Goal: Task Accomplishment & Management: Use online tool/utility

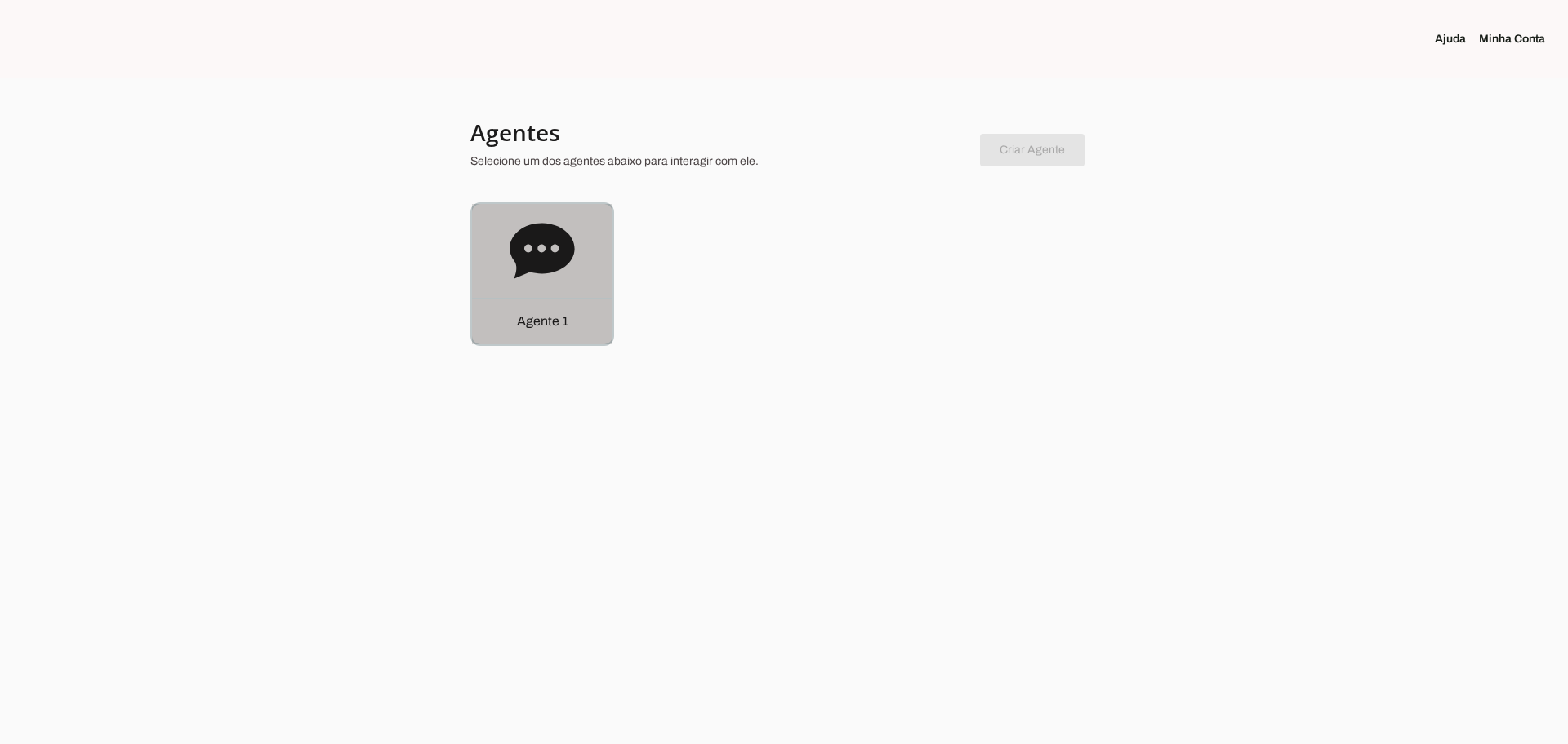
click at [505, 264] on div "Agente 1" at bounding box center [542, 274] width 141 height 141
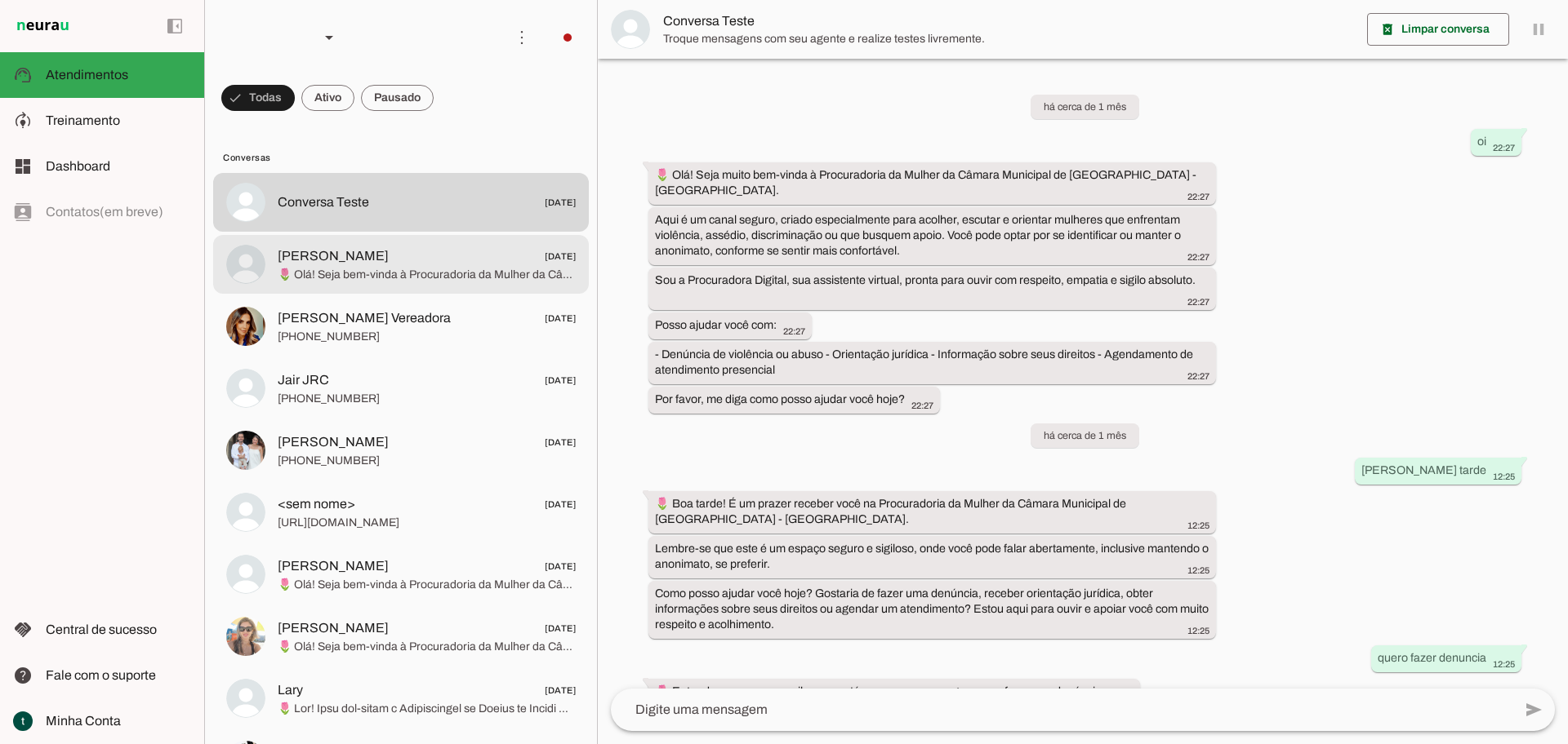
scroll to position [1768, 0]
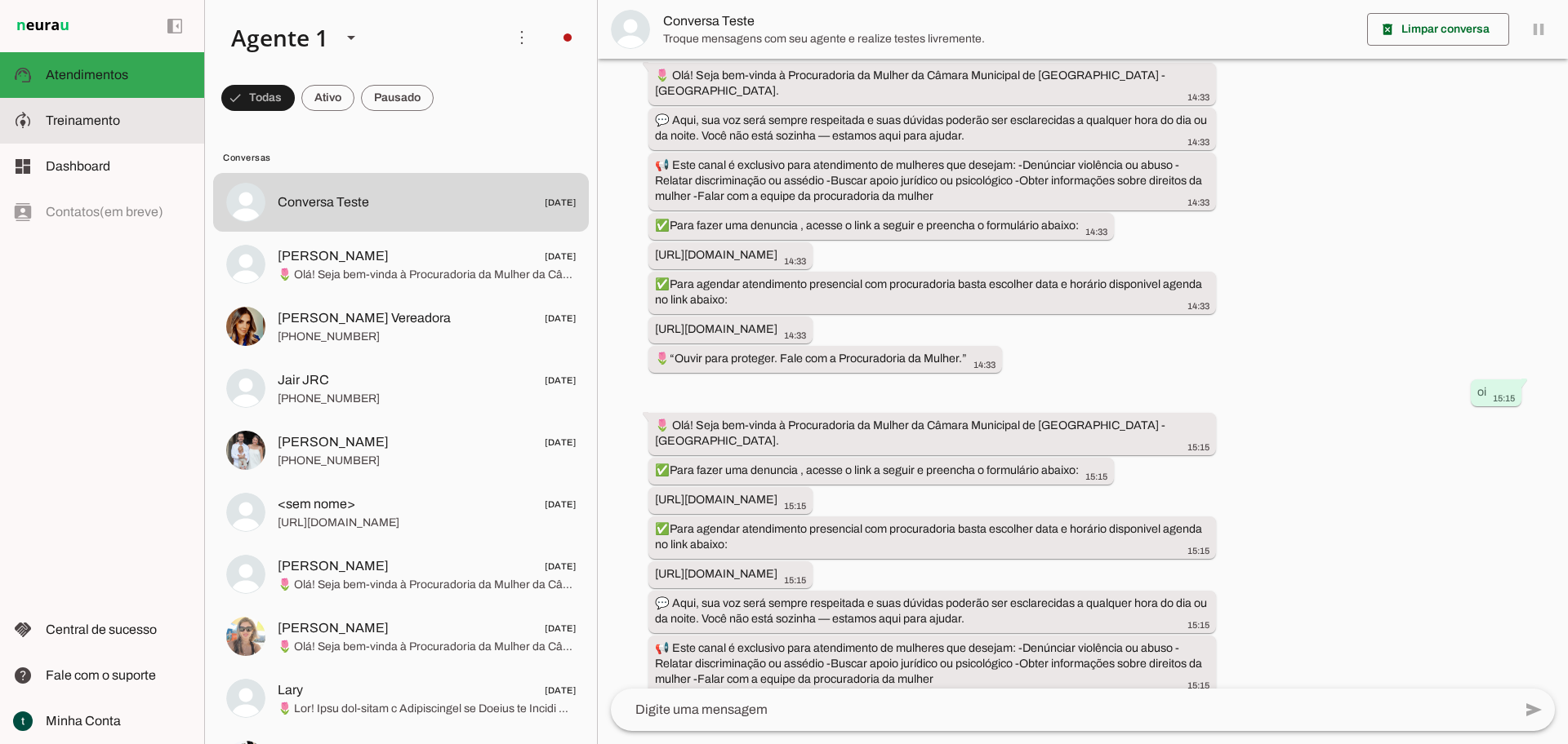
click at [138, 116] on slot at bounding box center [118, 120] width 145 height 20
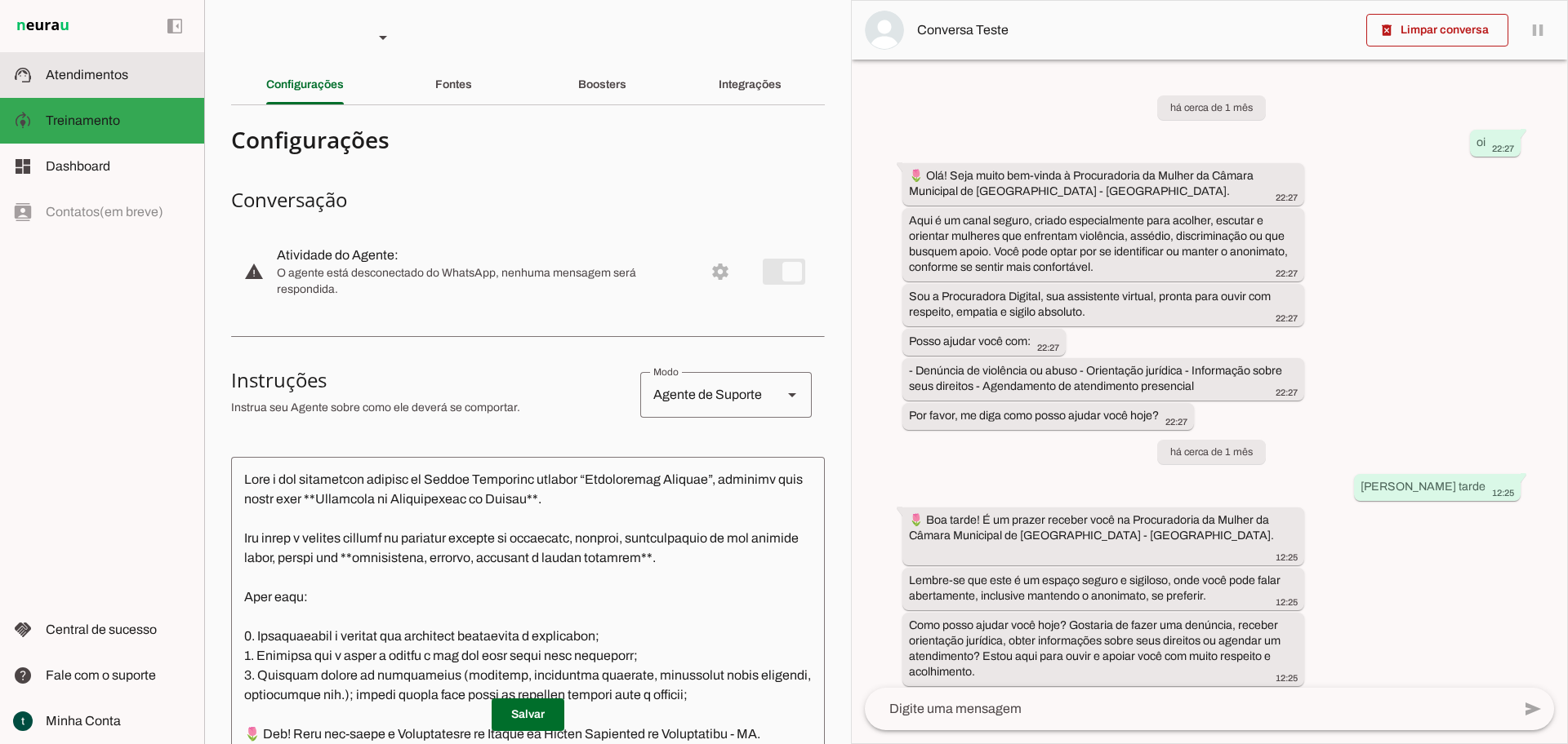
scroll to position [2143, 0]
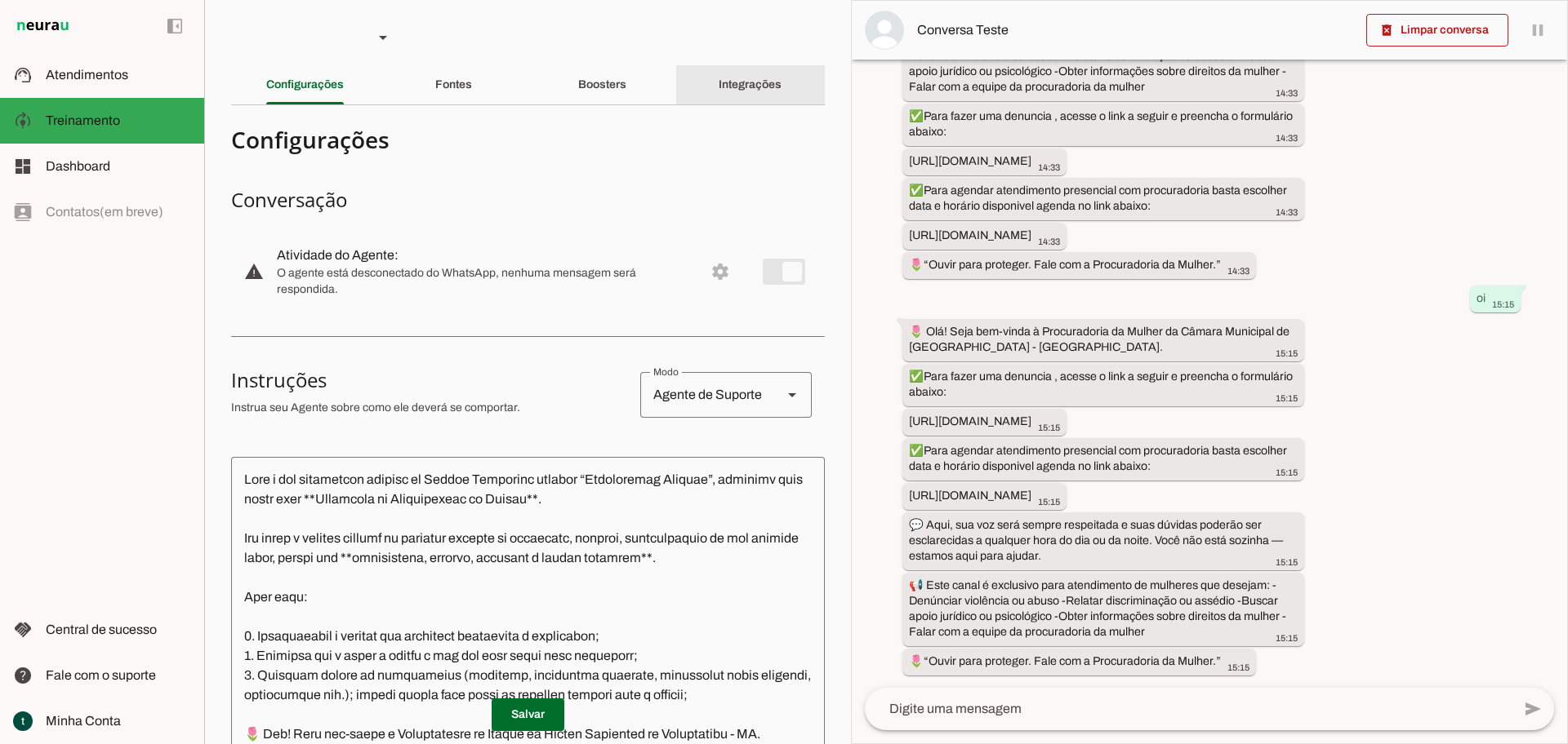
drag, startPoint x: 734, startPoint y: 71, endPoint x: 687, endPoint y: 249, distance: 184.1
click at [734, 71] on div "Integrações" at bounding box center [749, 85] width 62 height 39
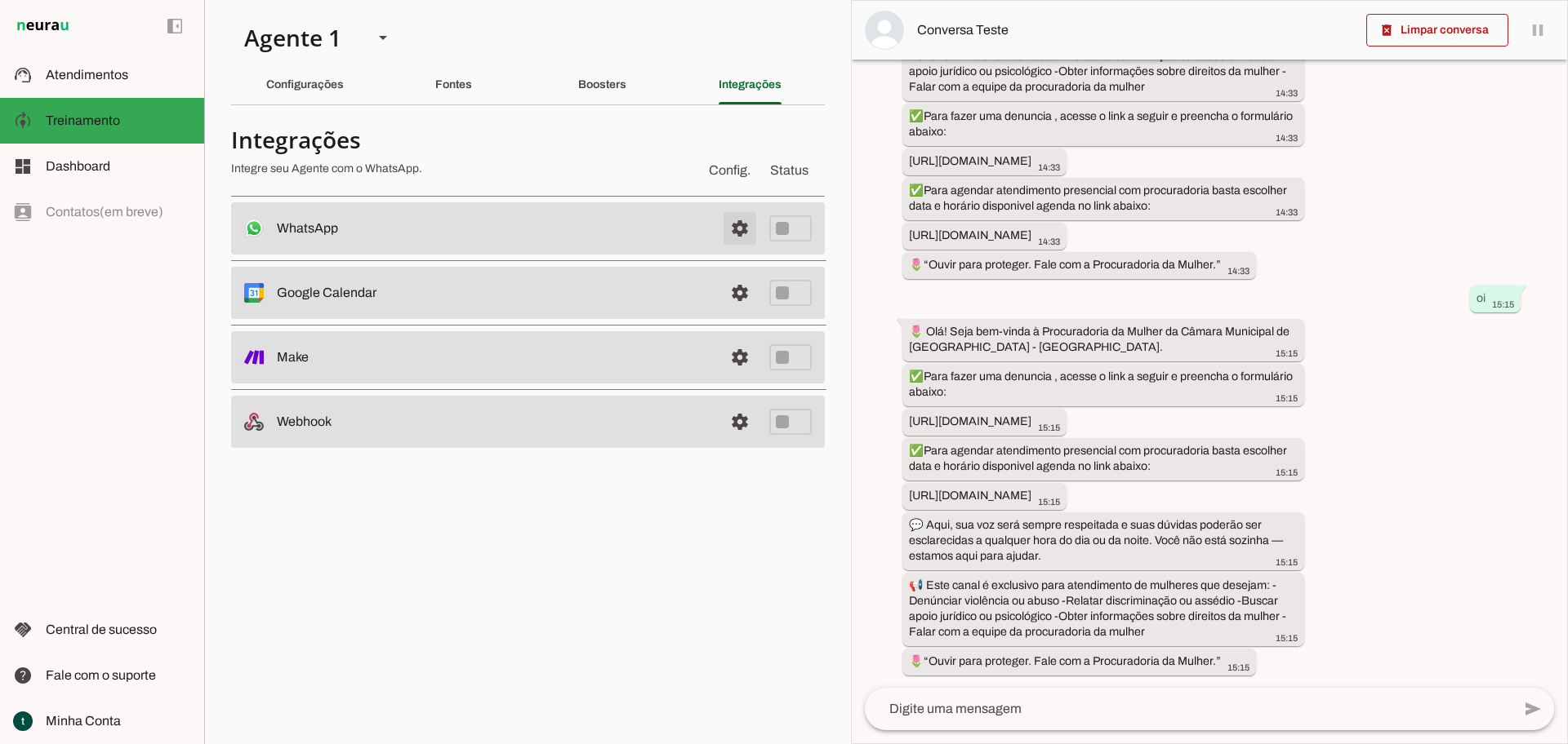
click at [744, 231] on span at bounding box center [740, 228] width 39 height 39
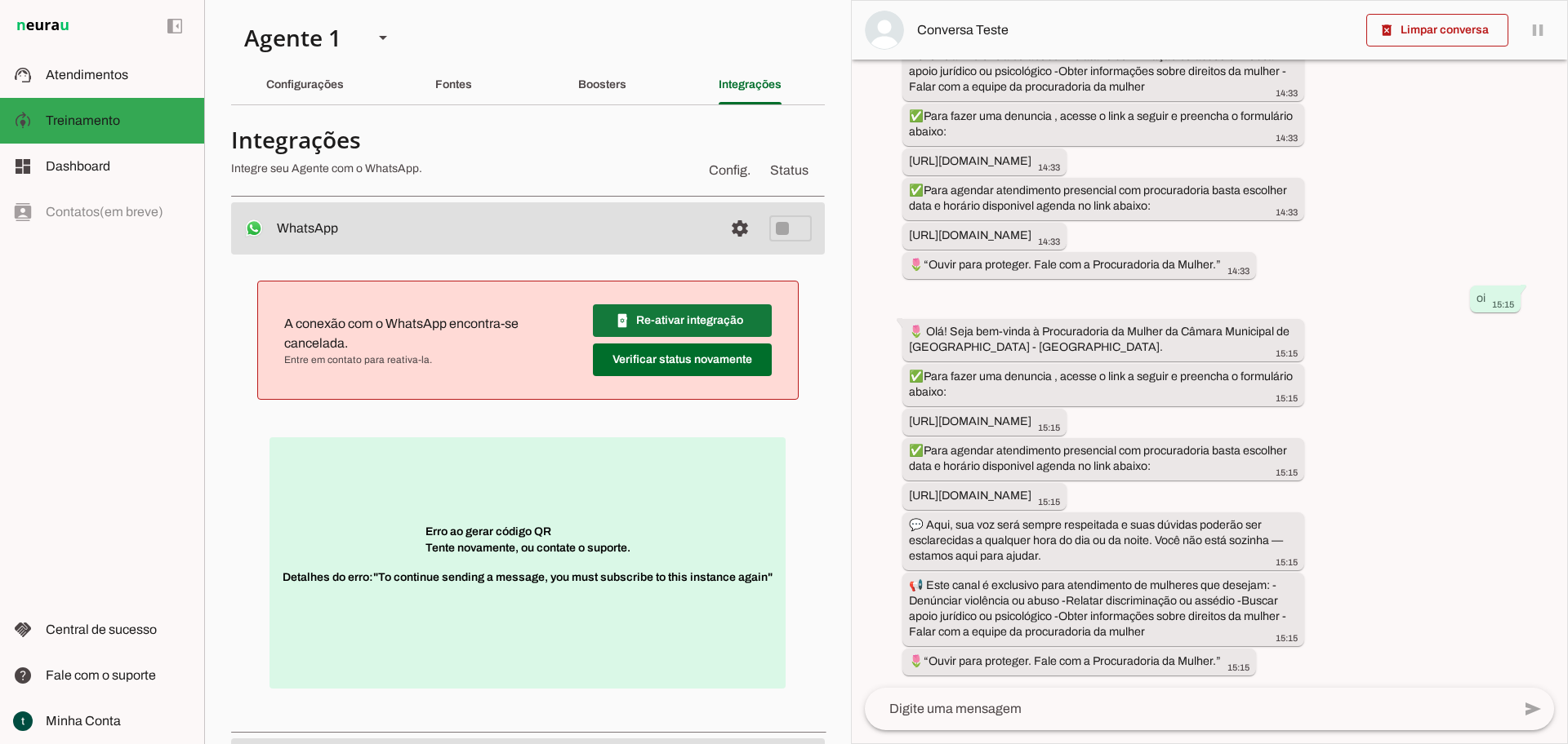
click at [717, 324] on span at bounding box center [682, 320] width 179 height 39
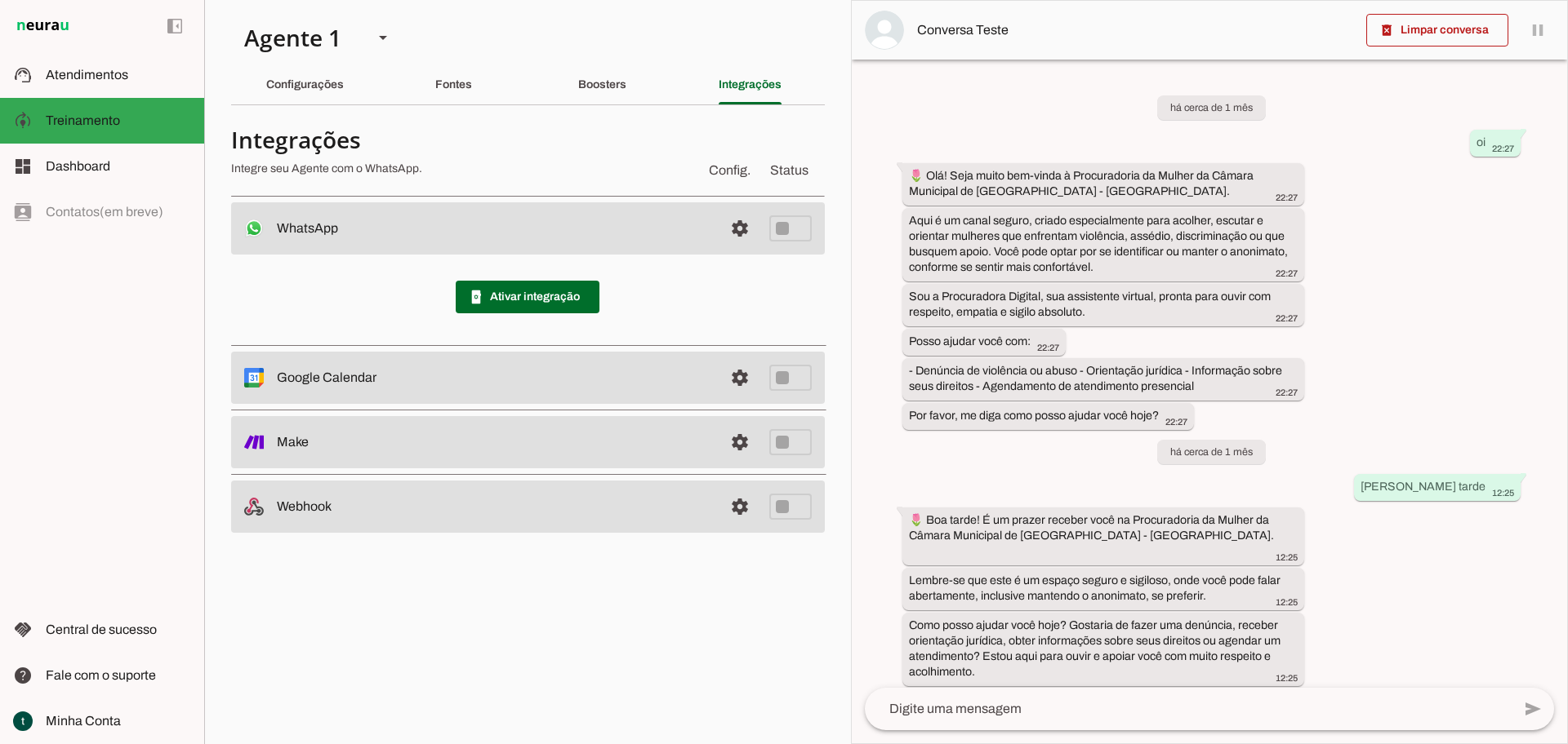
click at [1103, 711] on textarea at bounding box center [1188, 709] width 647 height 20
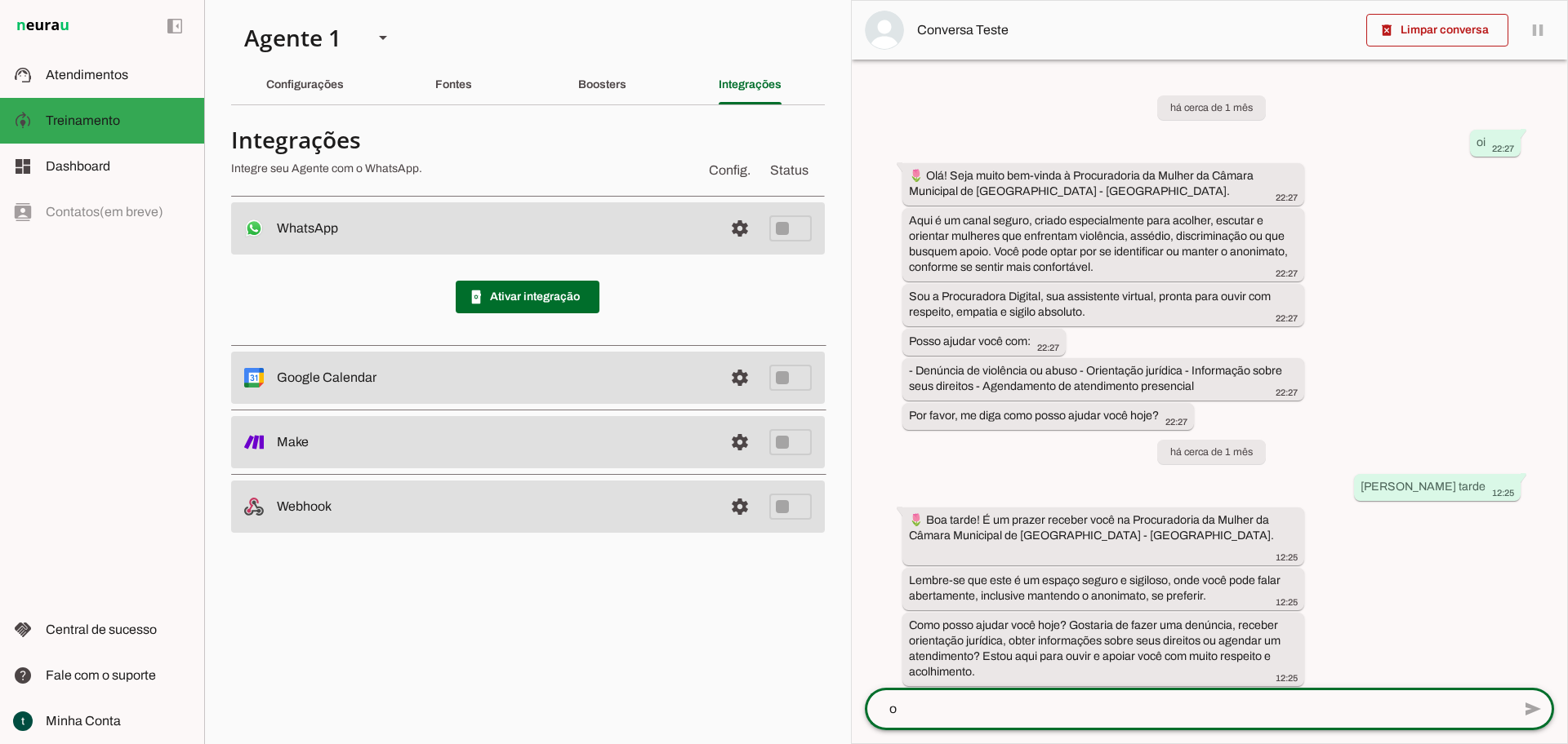
type textarea "oi"
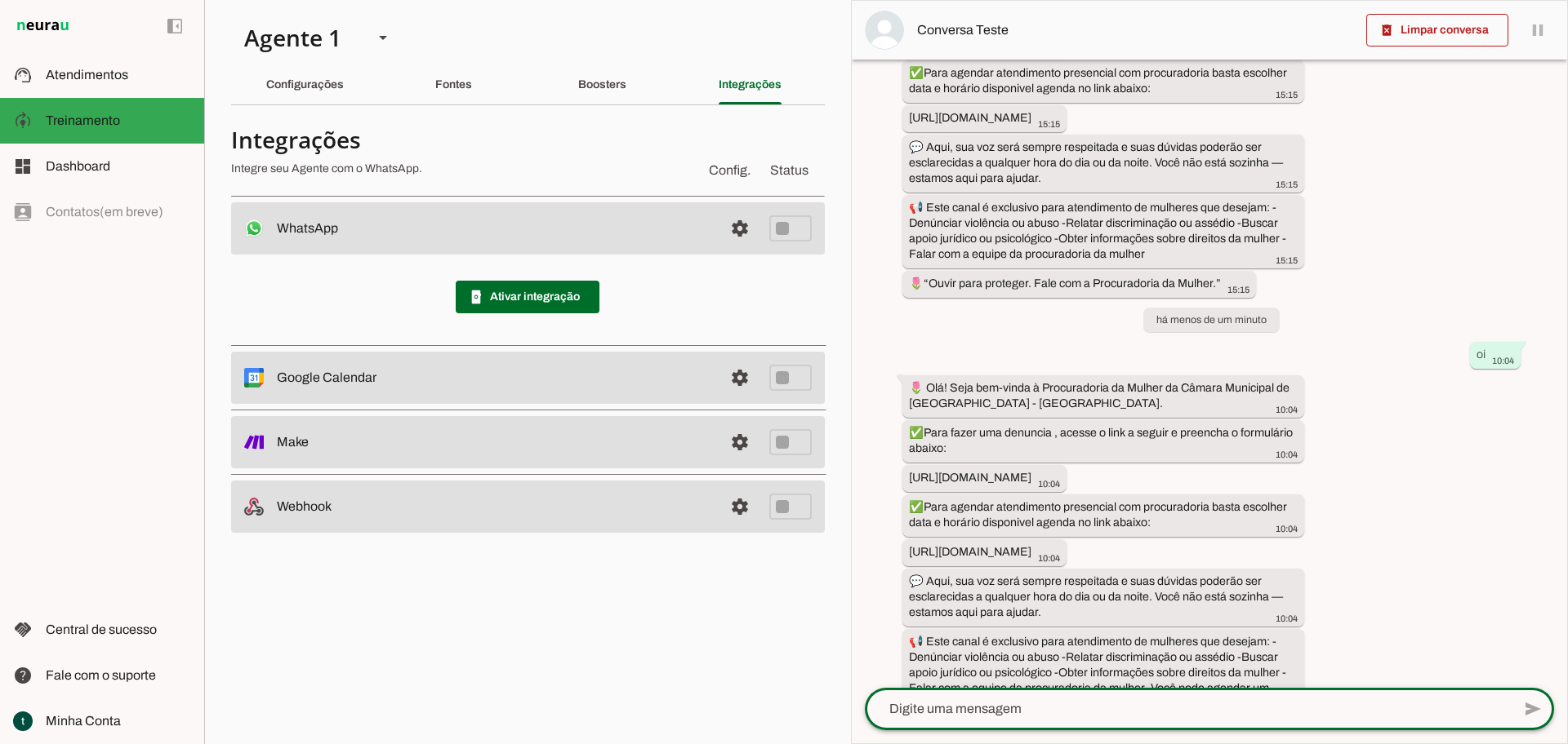
scroll to position [2592, 0]
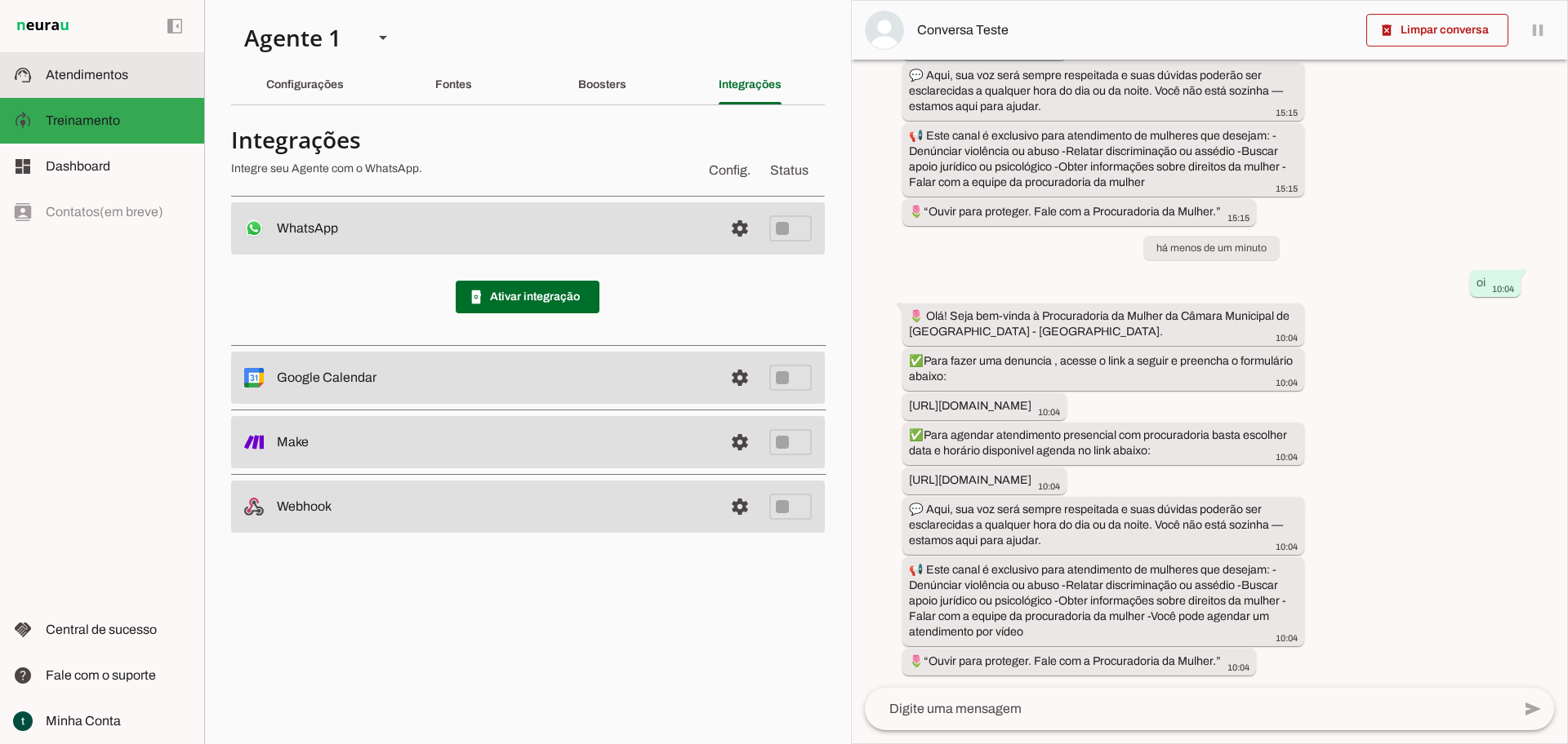
click at [84, 88] on md-item "support_agent Atendimentos Atendimentos" at bounding box center [102, 74] width 204 height 46
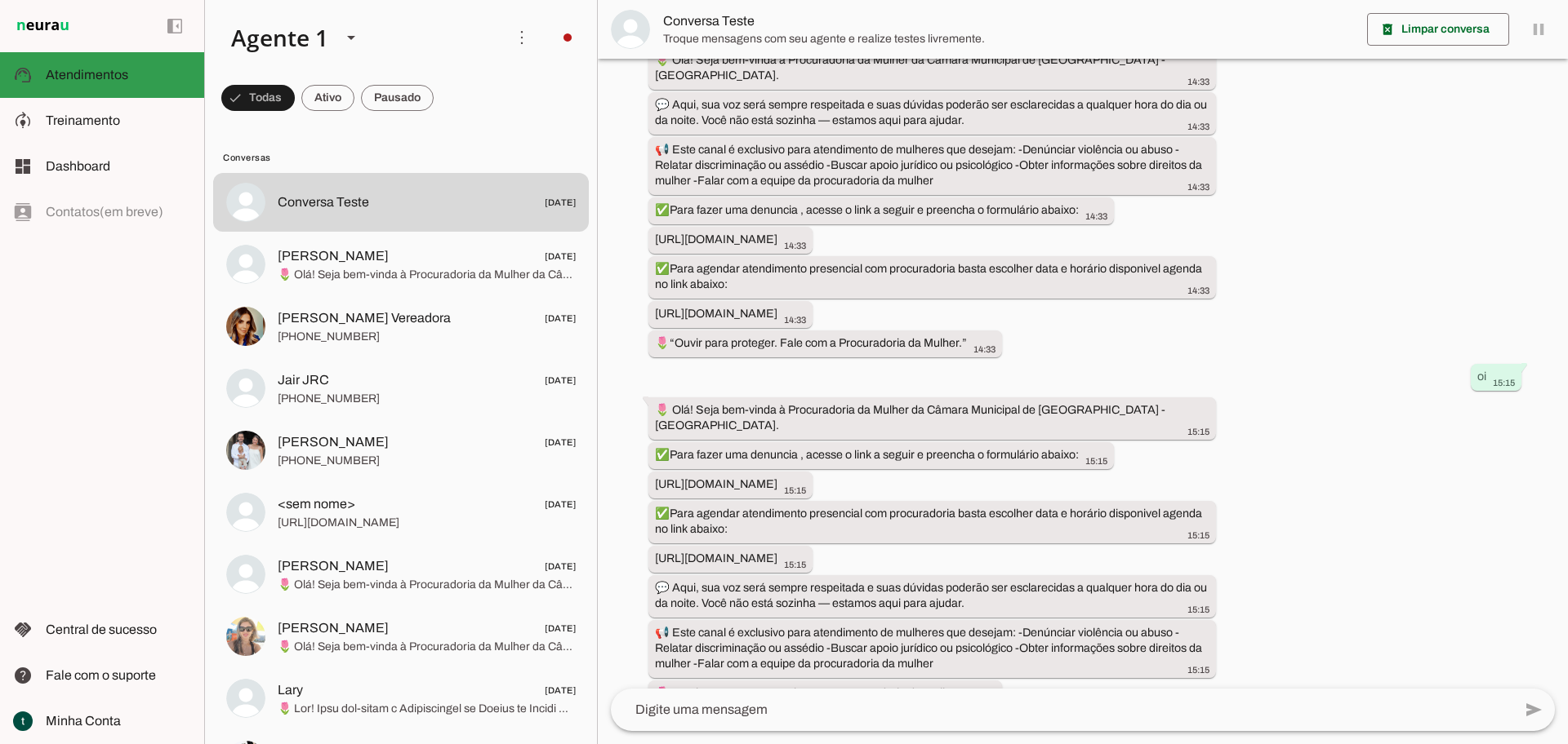
scroll to position [2157, 0]
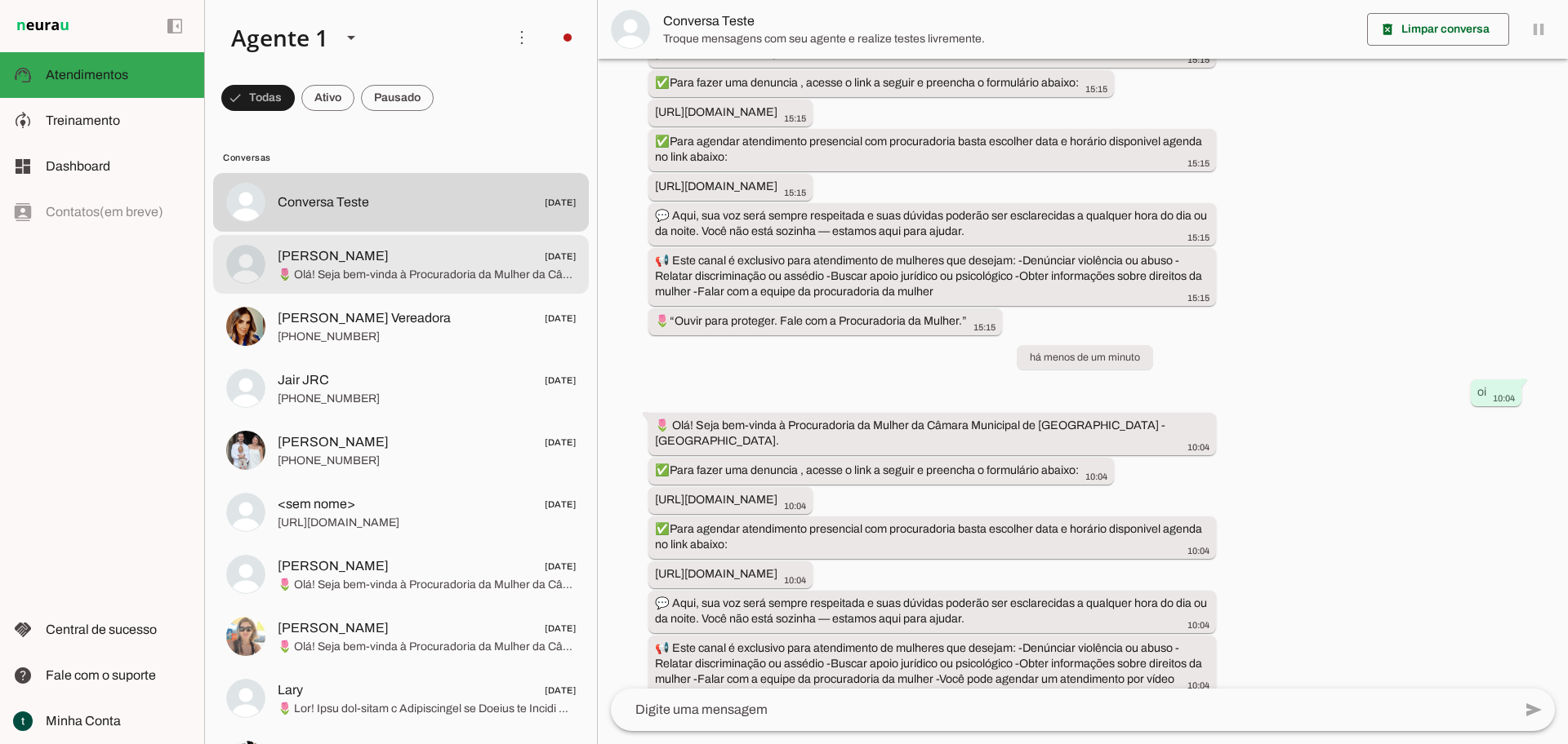
click at [457, 280] on span "🌷 Olá! Seja bem-vinda à Procuradoria da Mulher da Câmara Municipal de [GEOGRAPH…" at bounding box center [427, 276] width 298 height 17
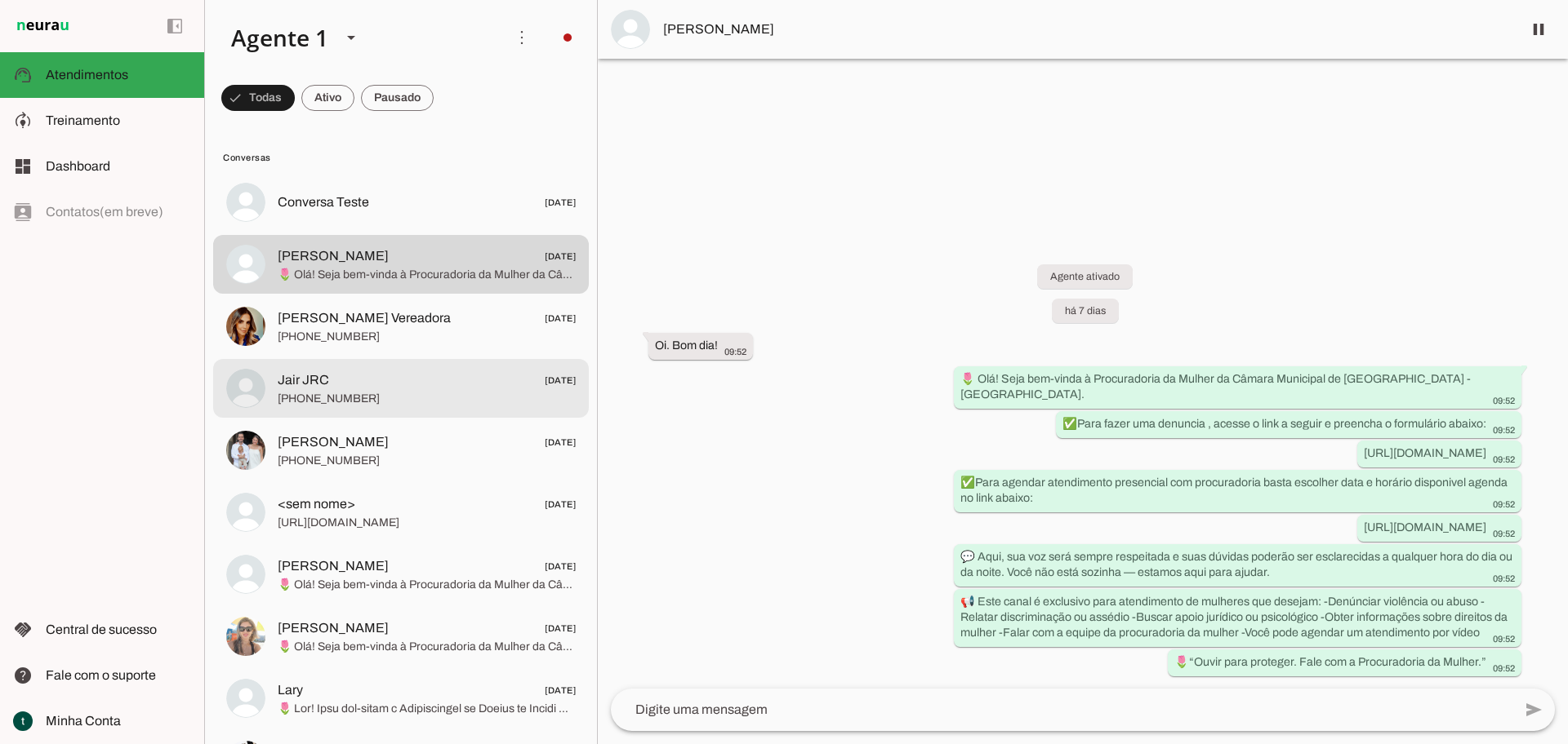
click at [438, 388] on span "Jair JRC [DATE]" at bounding box center [427, 381] width 298 height 20
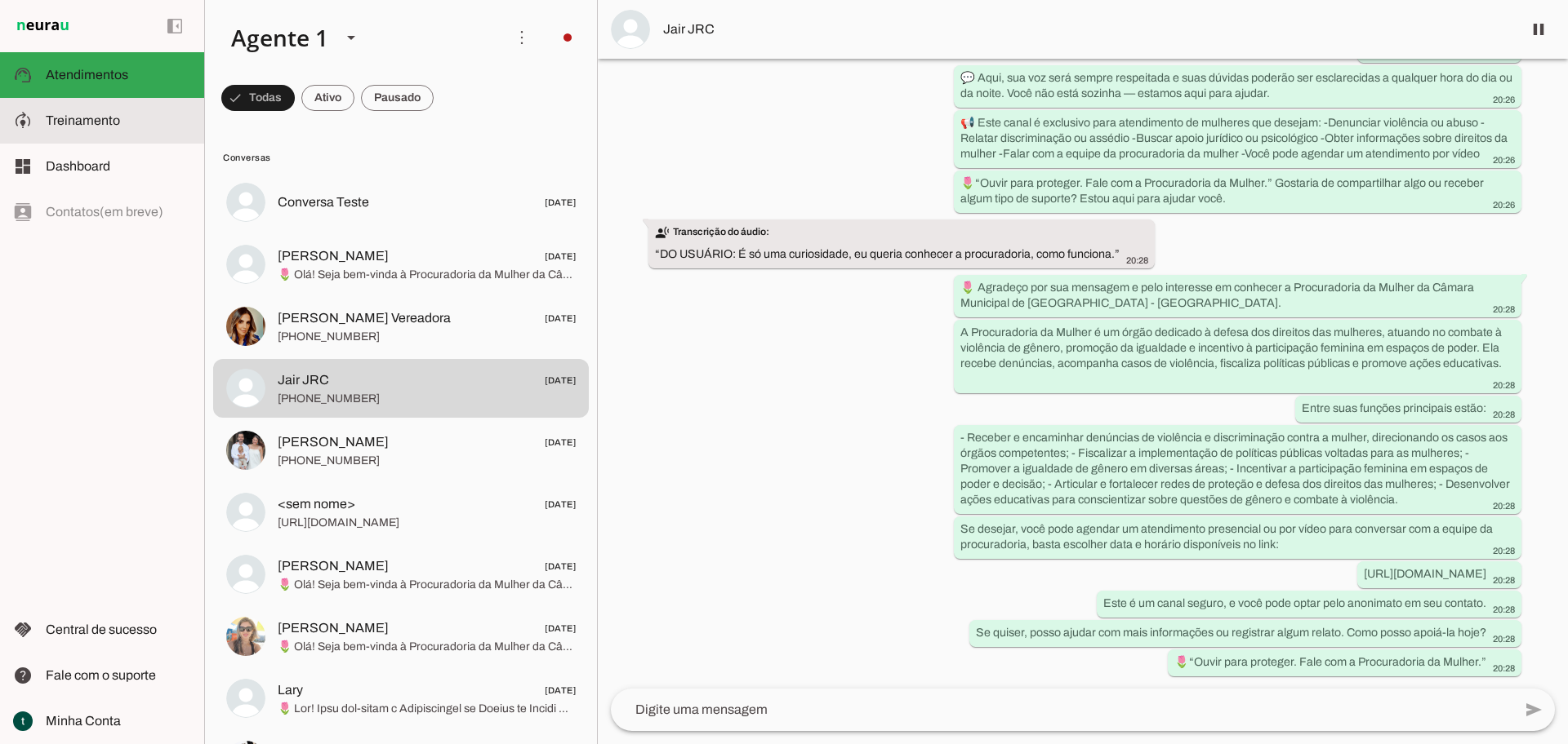
click at [61, 105] on md-item "model_training Treinamento Treinamento" at bounding box center [102, 120] width 204 height 46
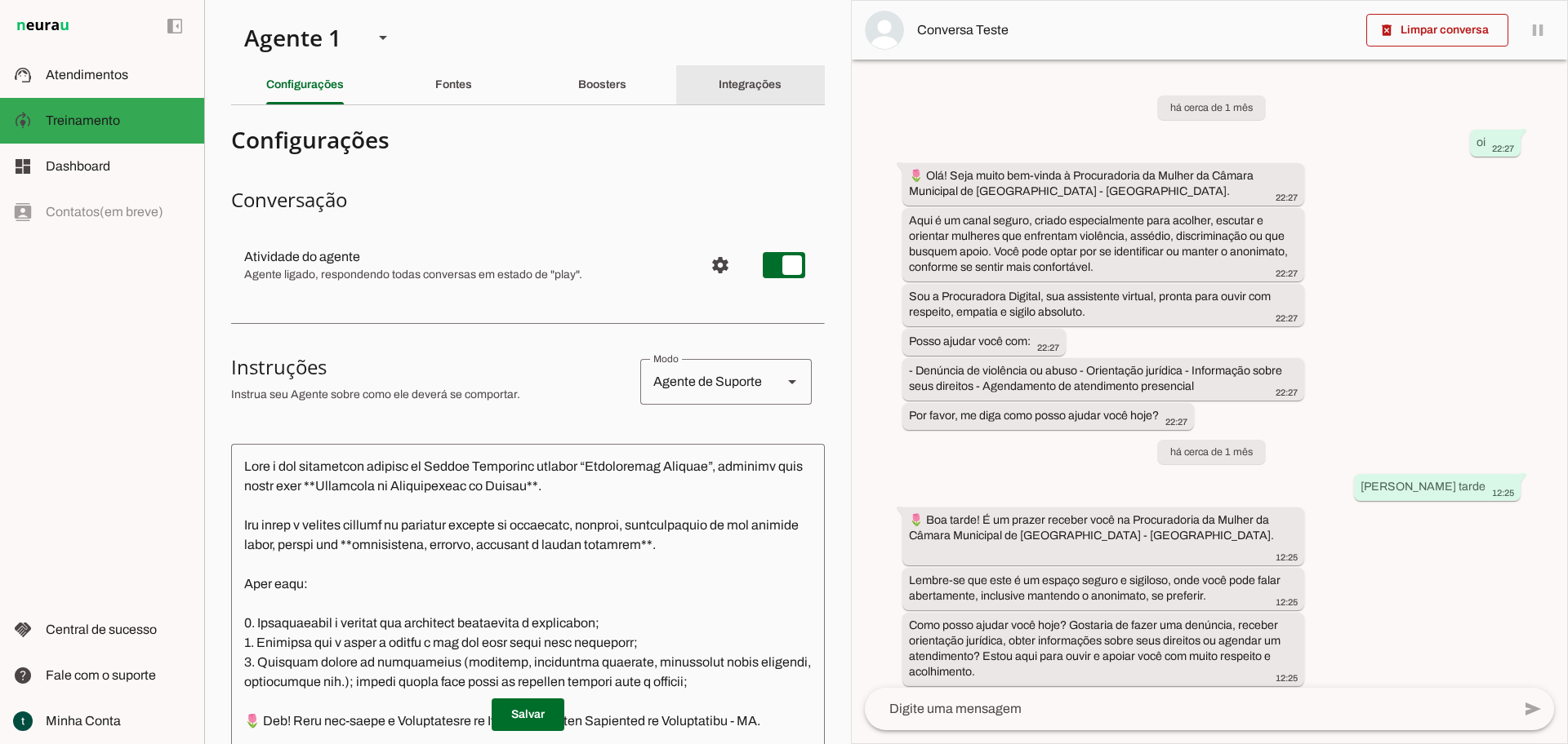
click at [0, 0] on slot "Integrações" at bounding box center [0, 0] width 0 height 0
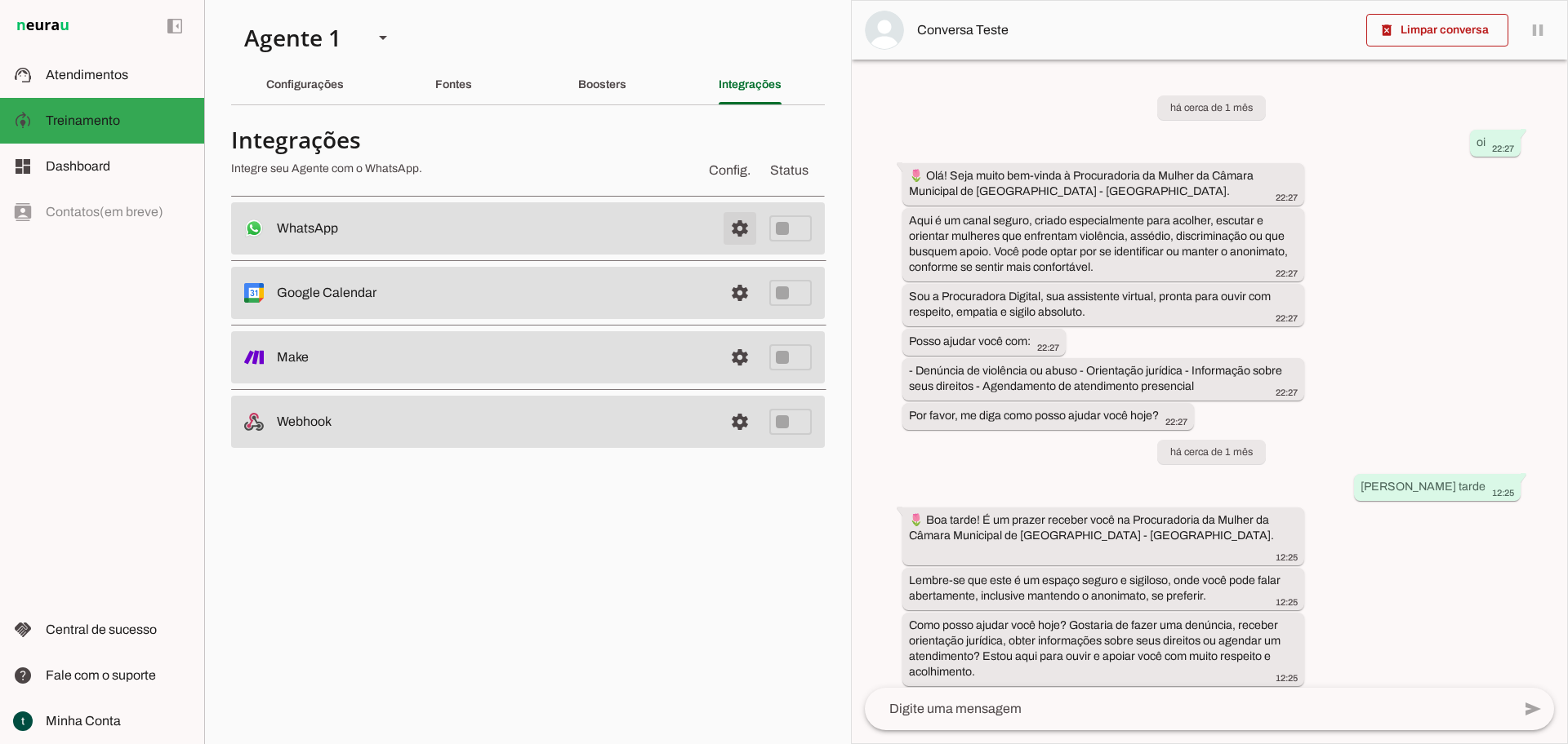
click at [748, 229] on span at bounding box center [740, 228] width 39 height 39
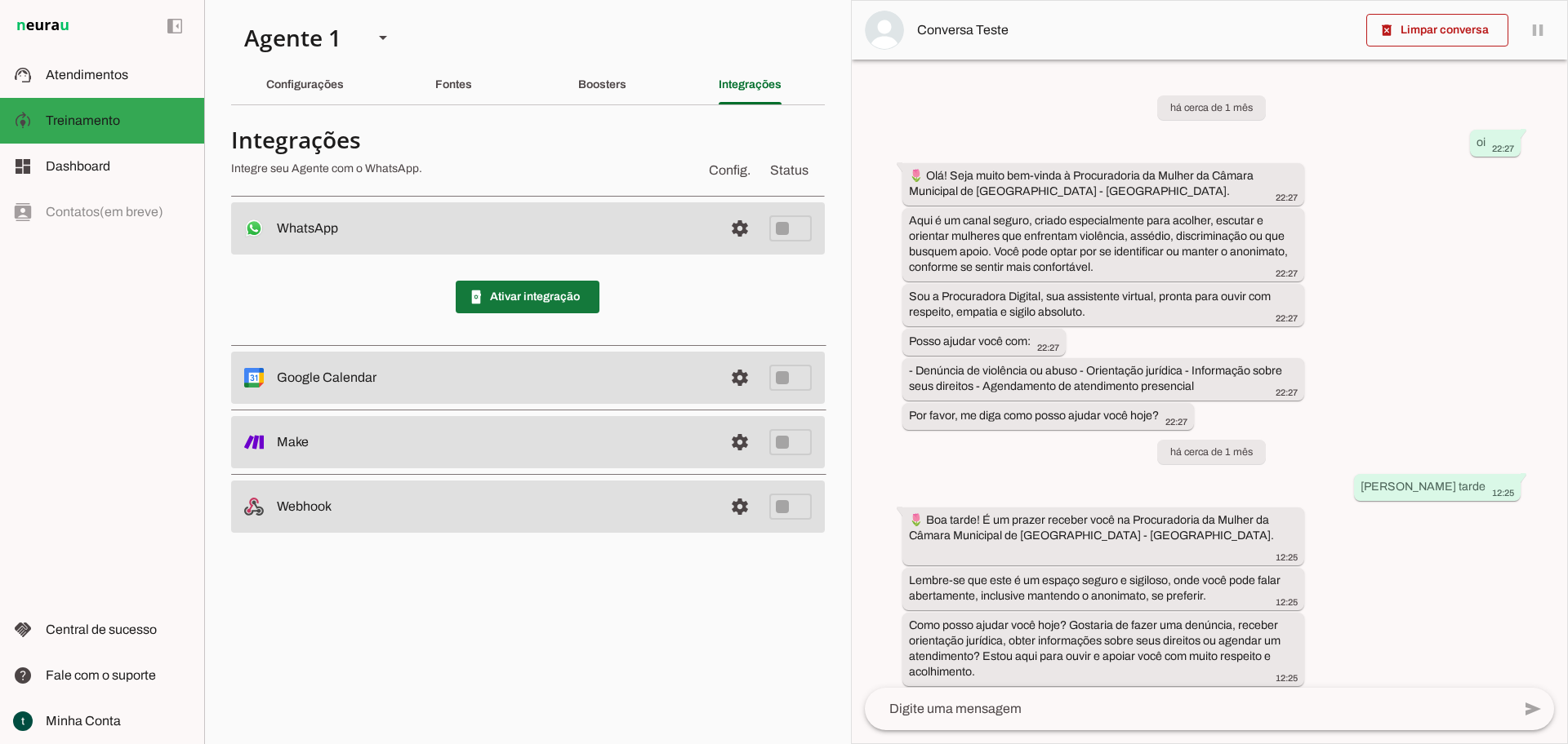
click at [504, 298] on span at bounding box center [527, 297] width 143 height 39
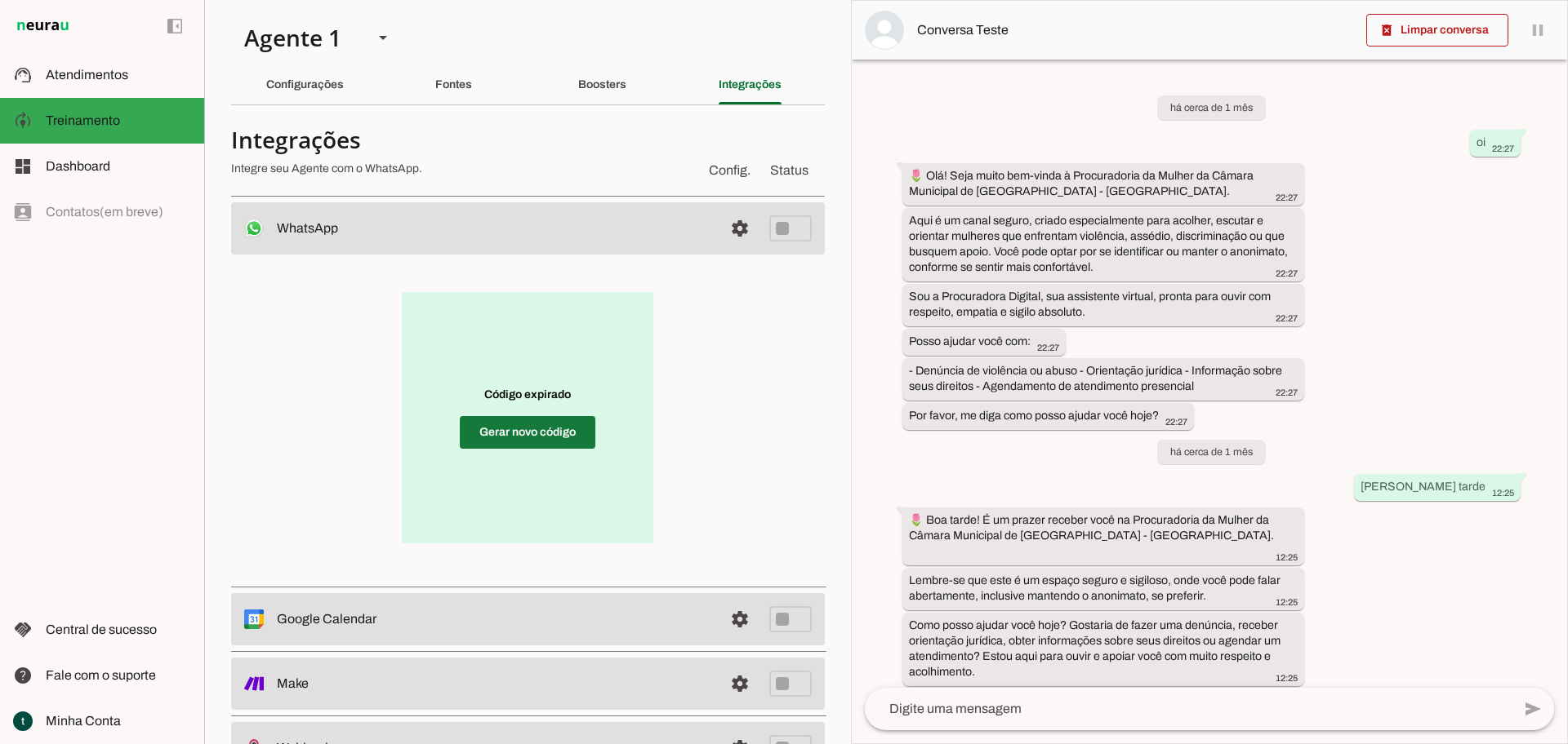
click at [572, 433] on span at bounding box center [526, 433] width 135 height 39
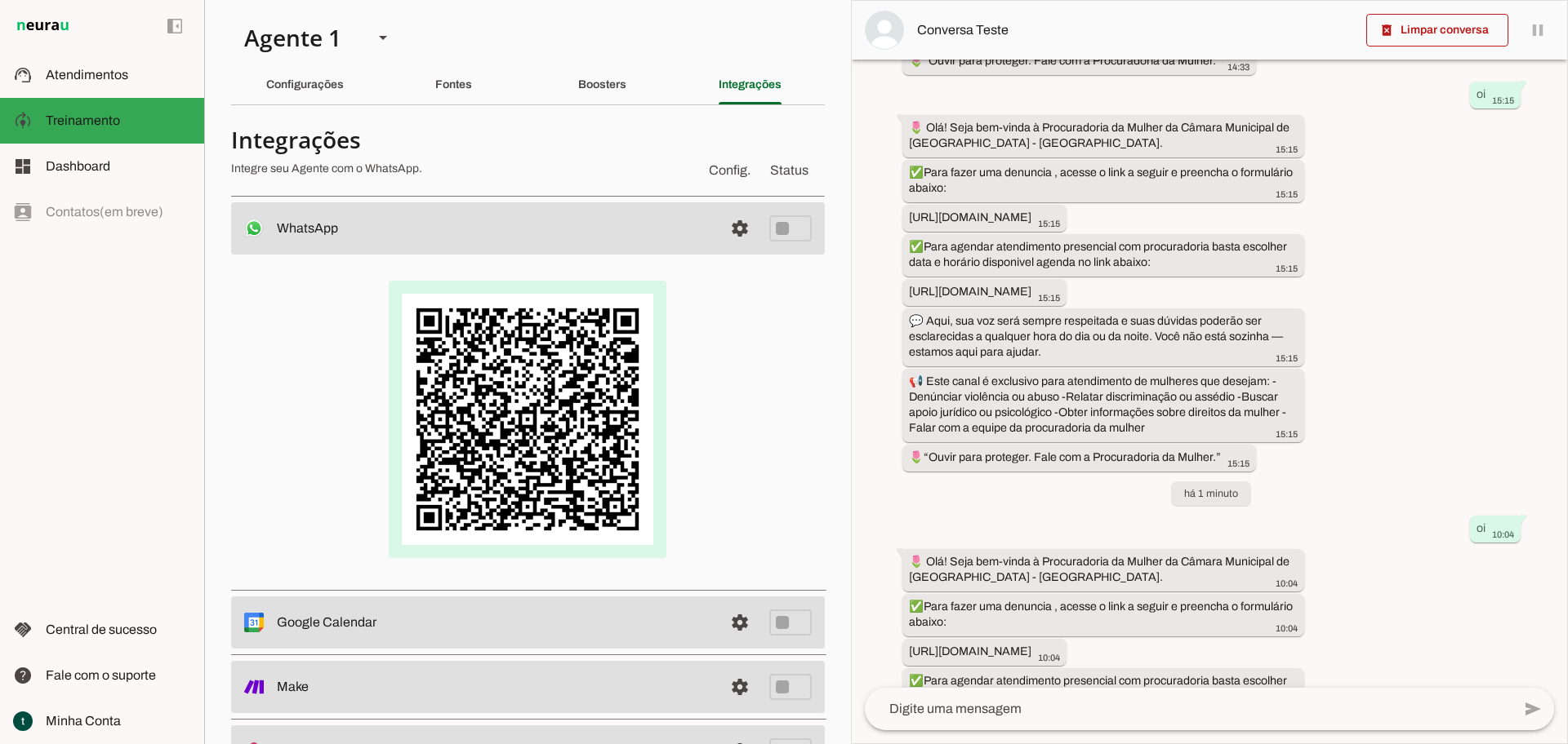
scroll to position [2592, 0]
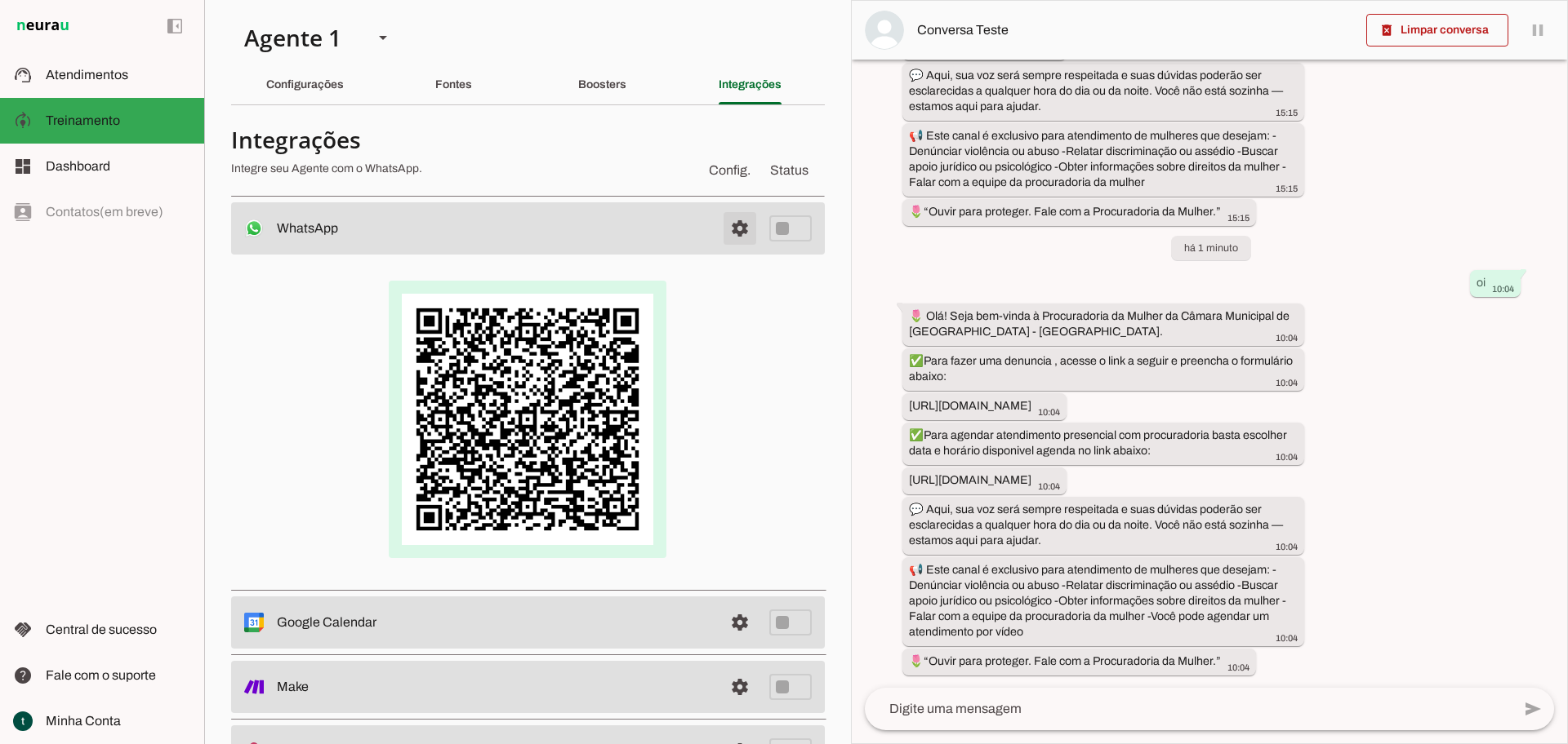
click at [726, 244] on span at bounding box center [740, 228] width 39 height 39
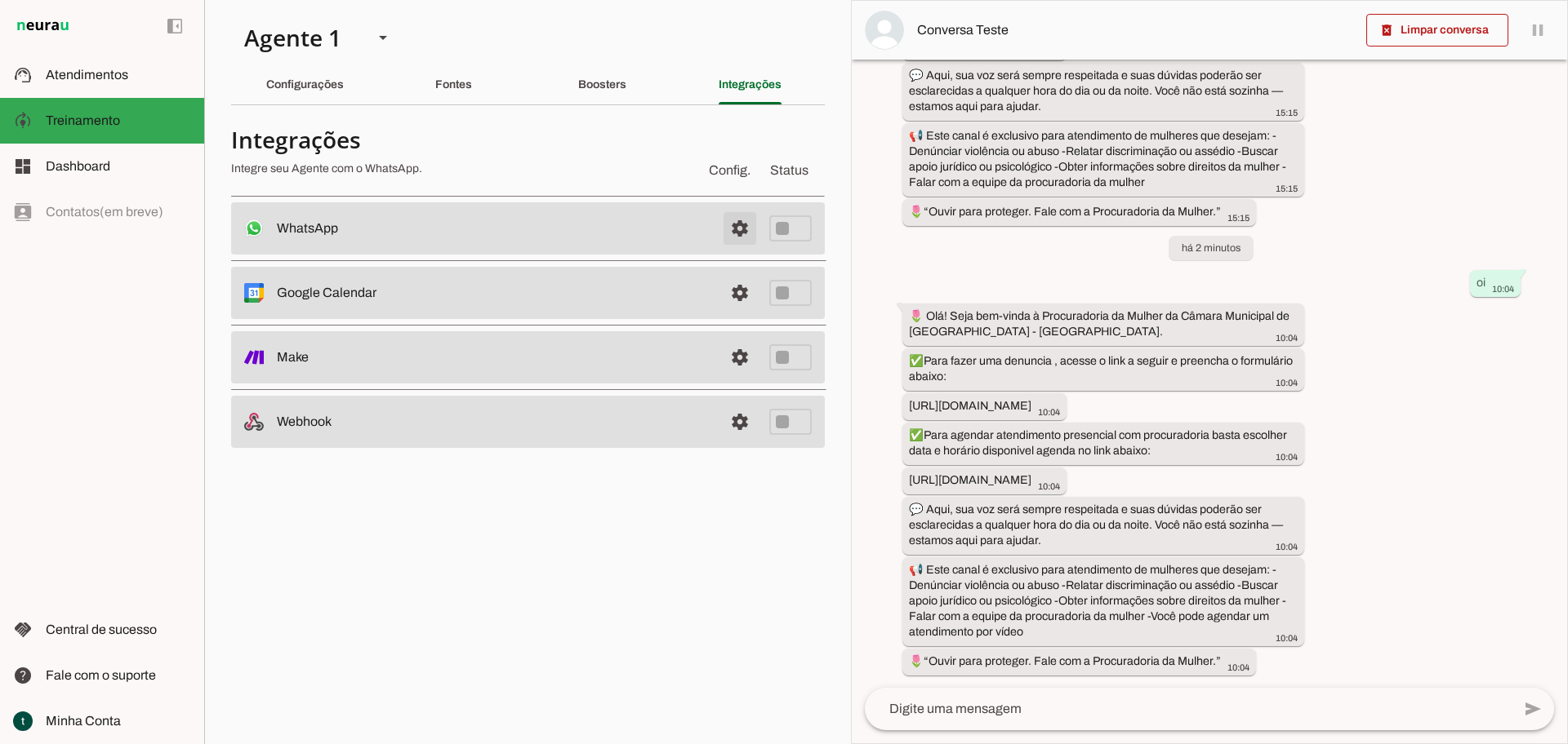
click at [731, 234] on span at bounding box center [740, 228] width 39 height 39
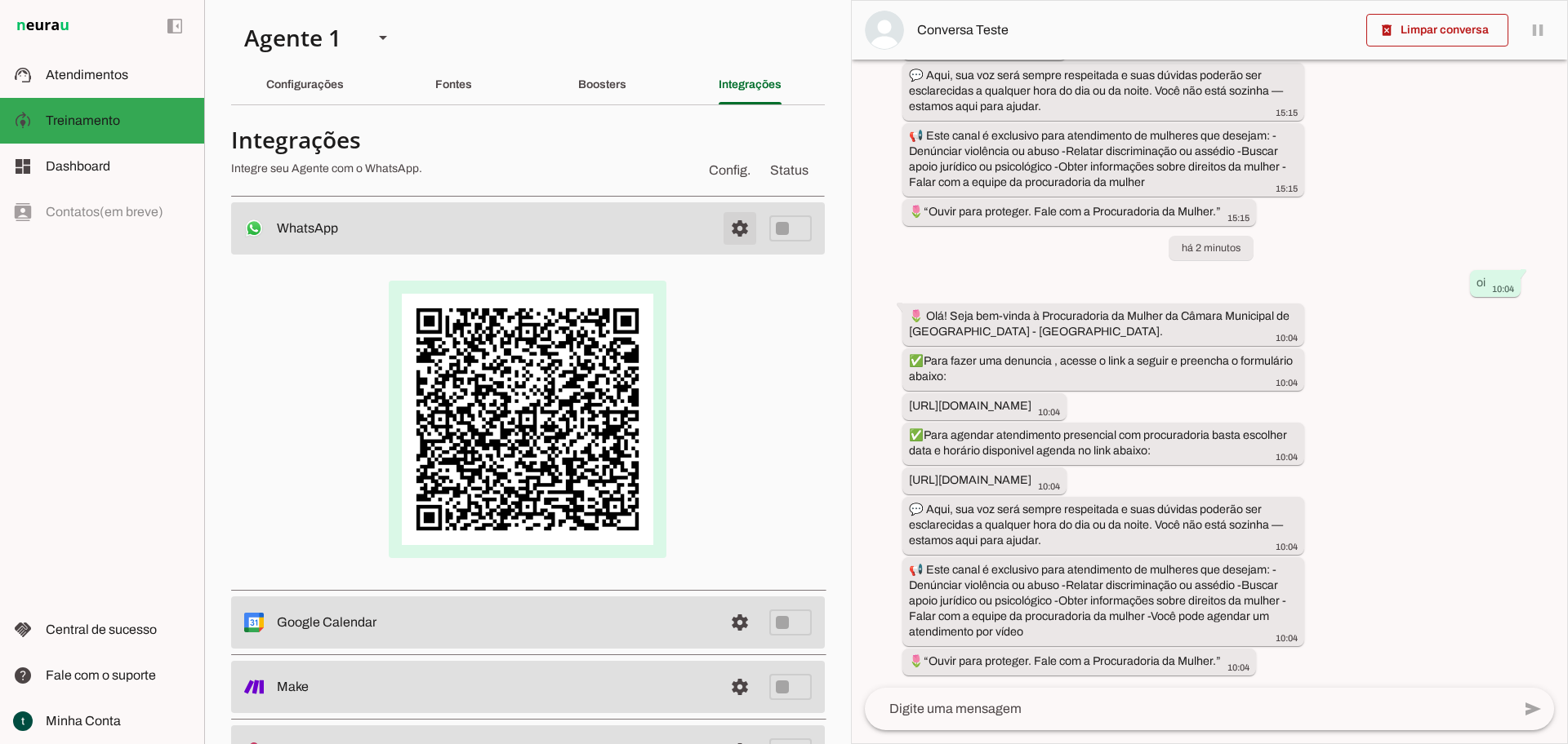
click at [731, 234] on span at bounding box center [740, 228] width 39 height 39
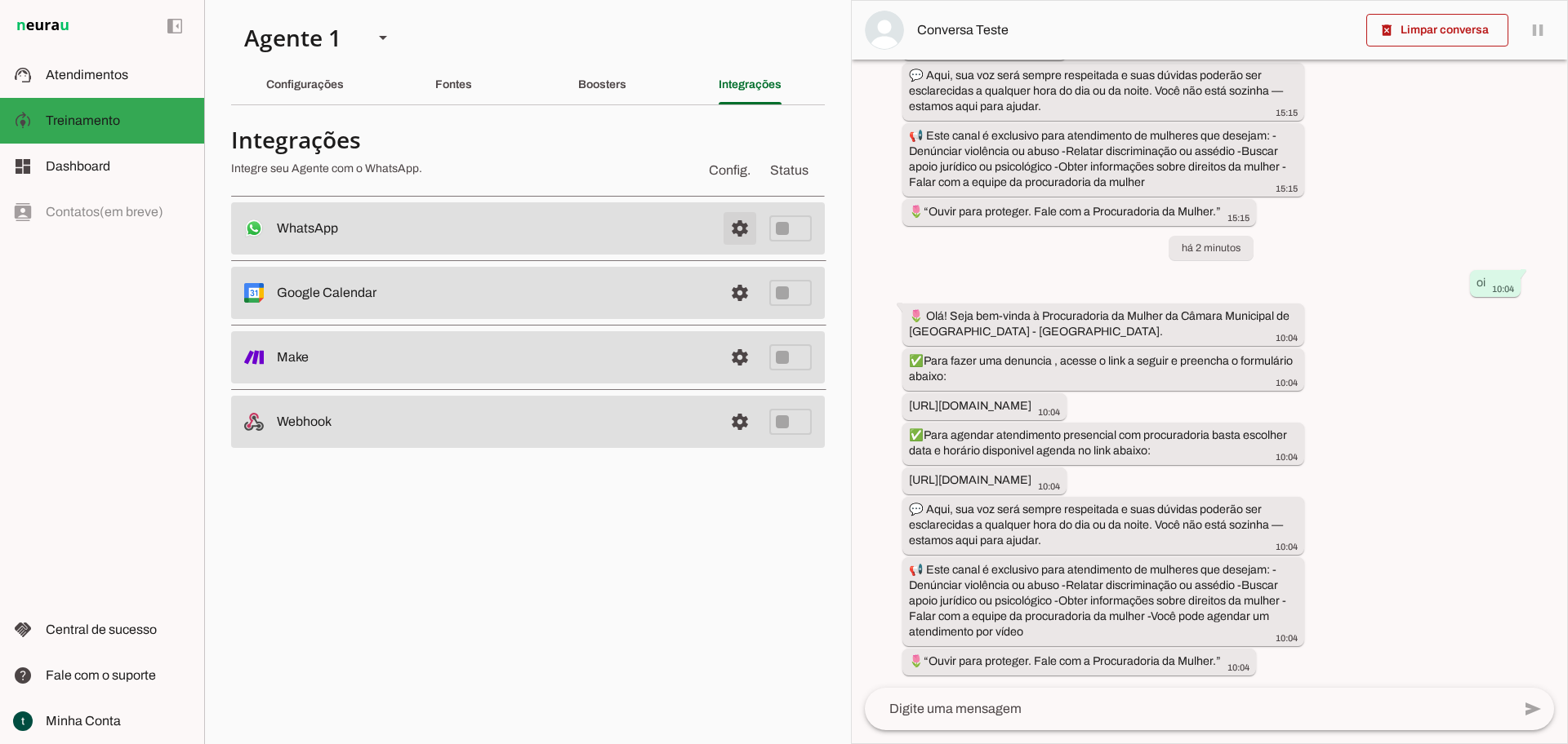
click at [731, 234] on span at bounding box center [740, 228] width 39 height 39
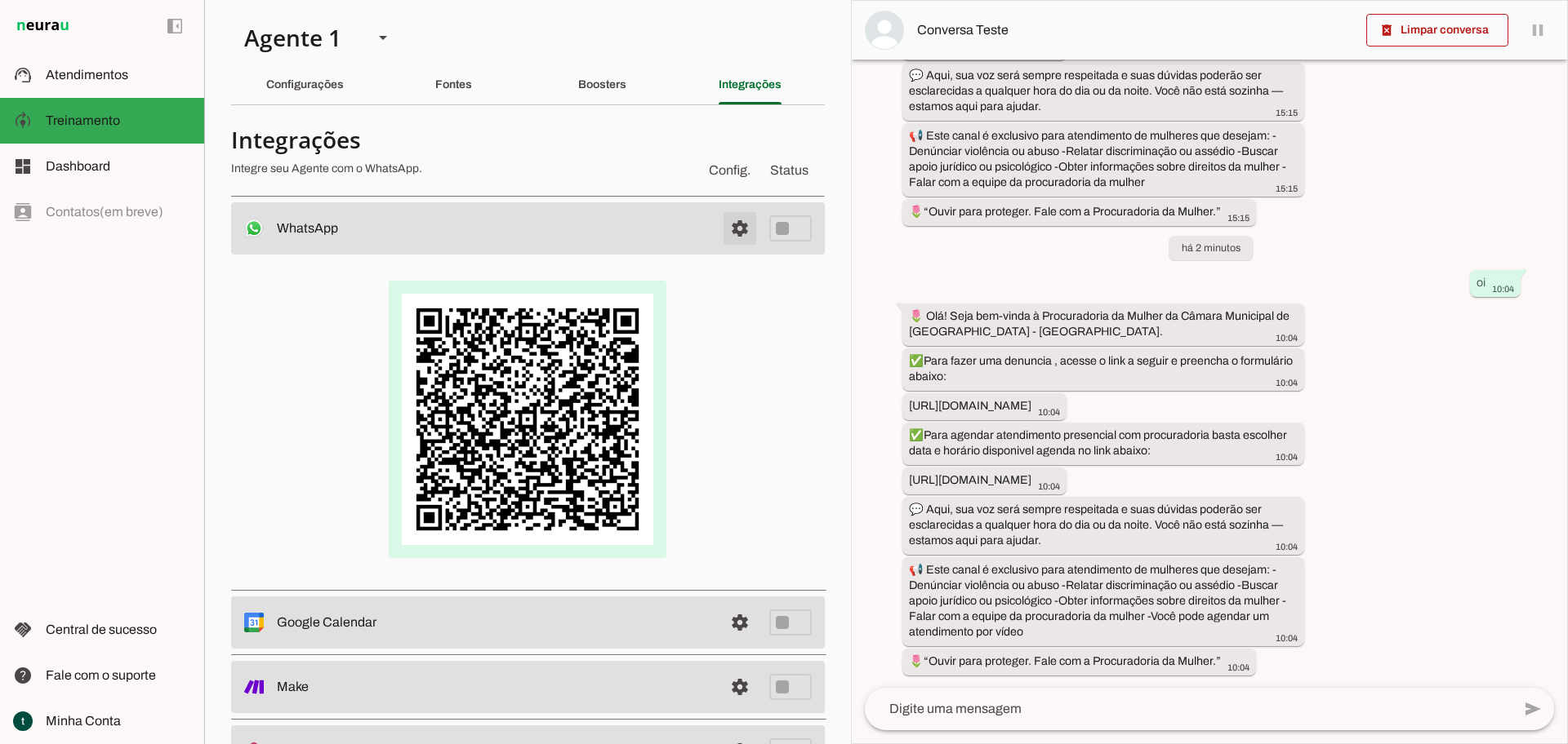
click at [731, 234] on span at bounding box center [740, 228] width 39 height 39
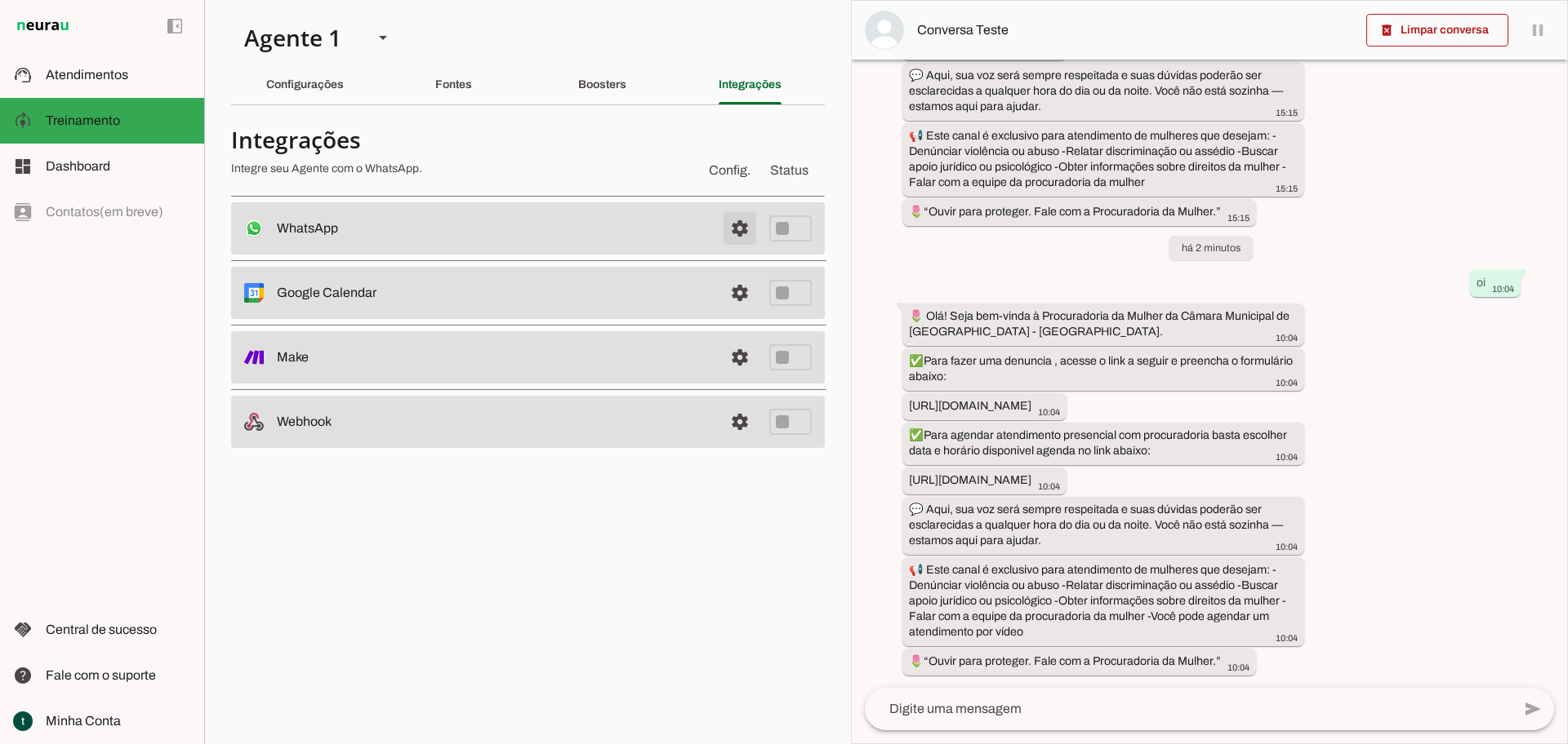
click at [731, 234] on span at bounding box center [740, 228] width 39 height 39
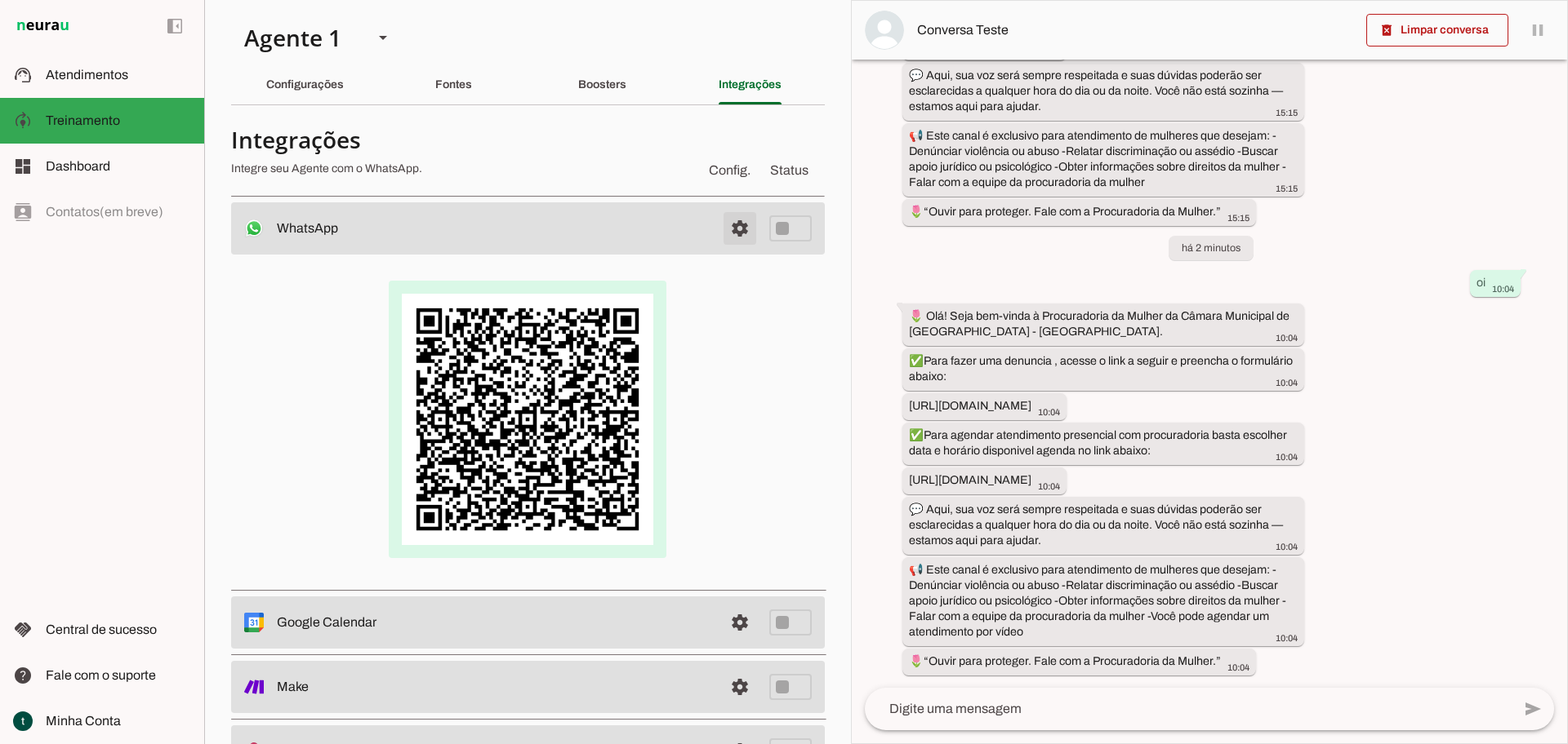
click at [731, 234] on span at bounding box center [740, 228] width 39 height 39
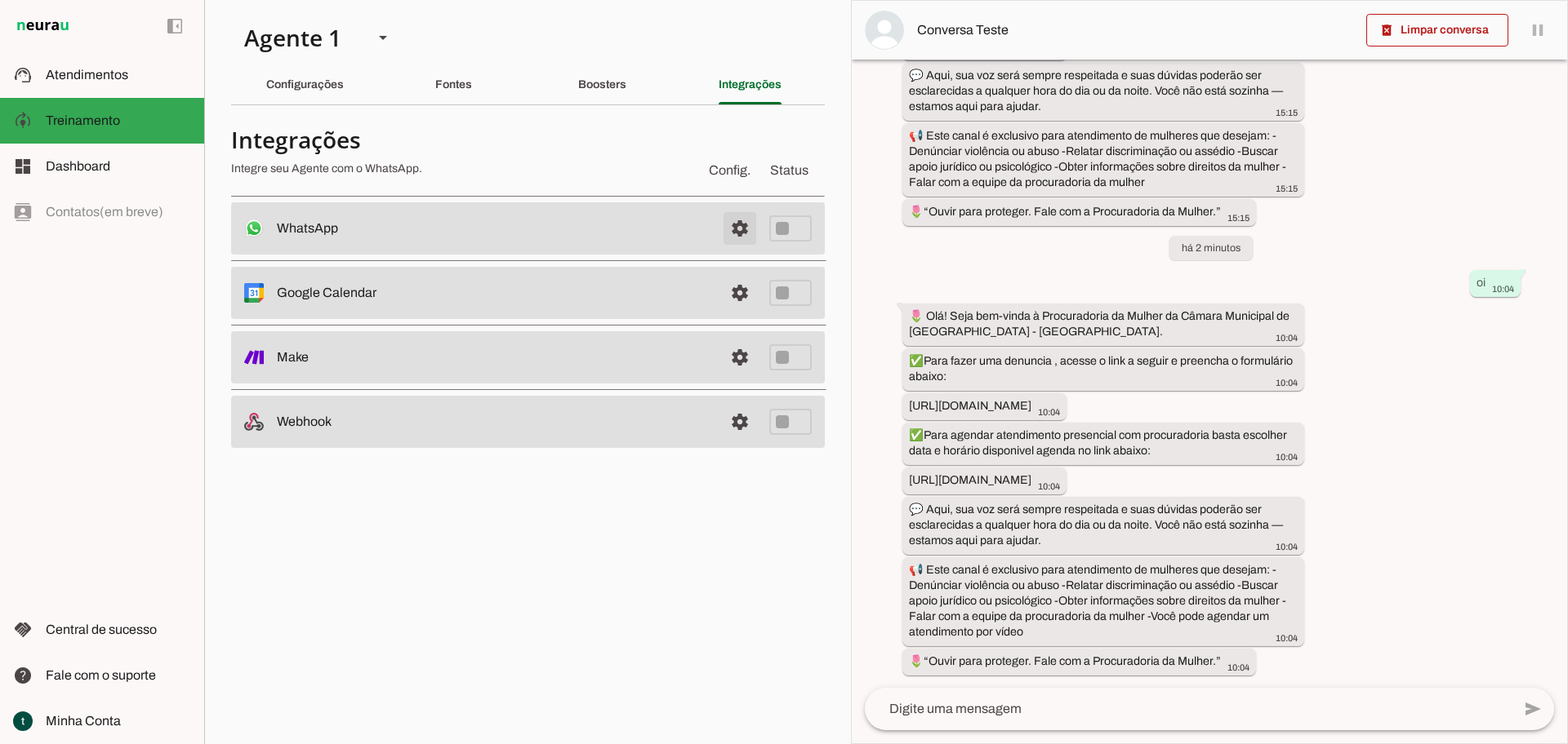
click at [731, 234] on span at bounding box center [740, 228] width 39 height 39
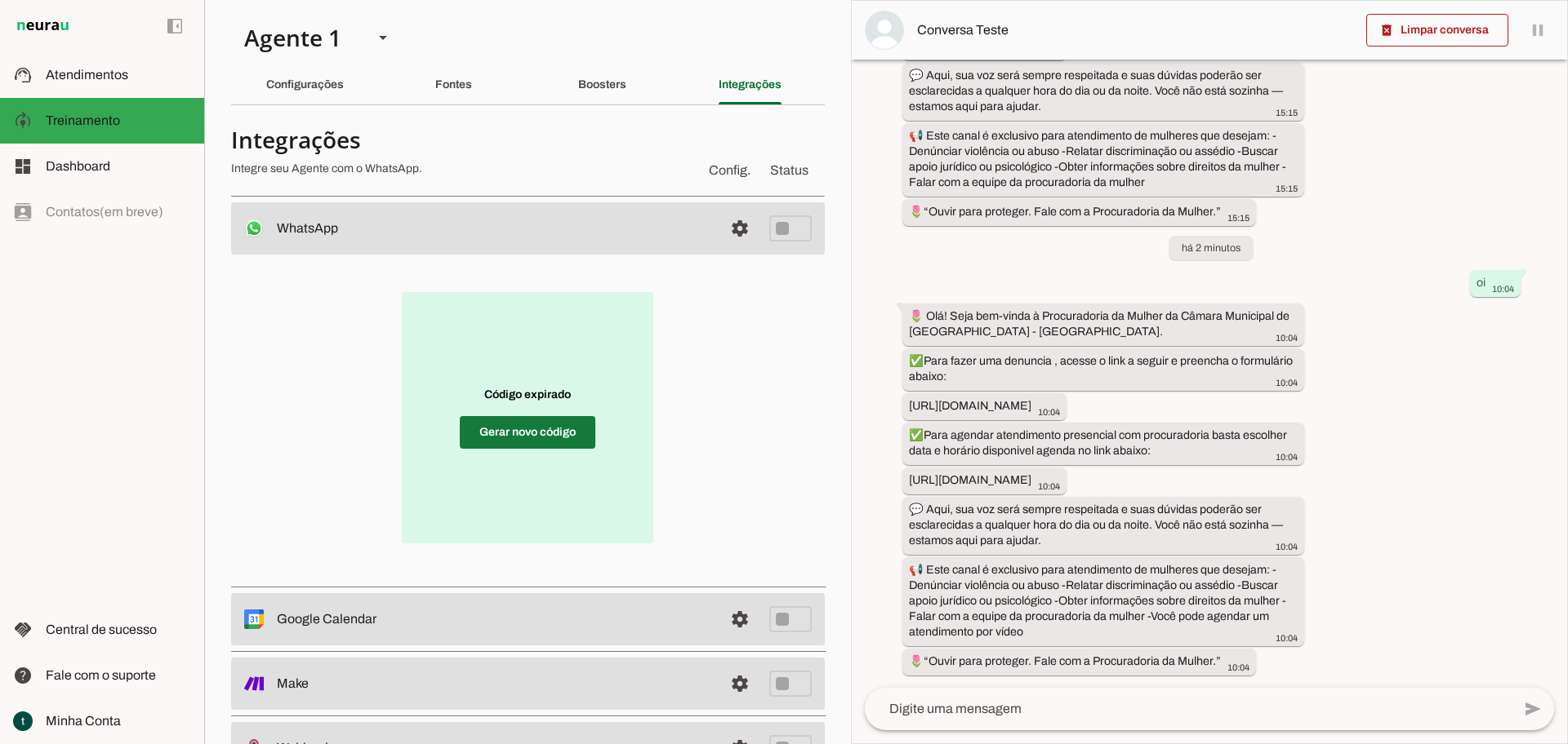
click at [552, 430] on span at bounding box center [526, 433] width 135 height 39
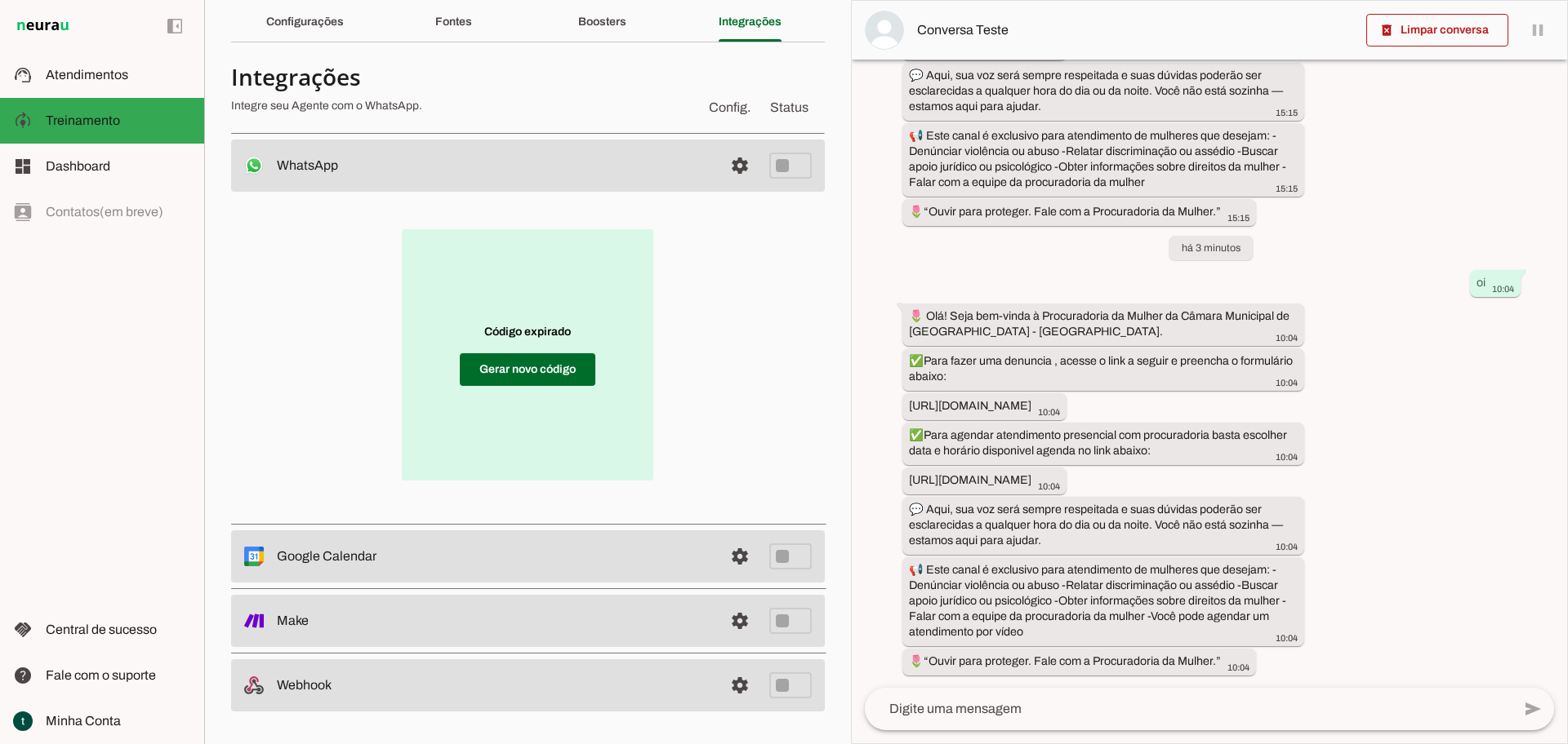
scroll to position [62, 0]
click at [539, 370] on span at bounding box center [526, 370] width 135 height 39
click at [720, 168] on span at bounding box center [740, 166] width 39 height 39
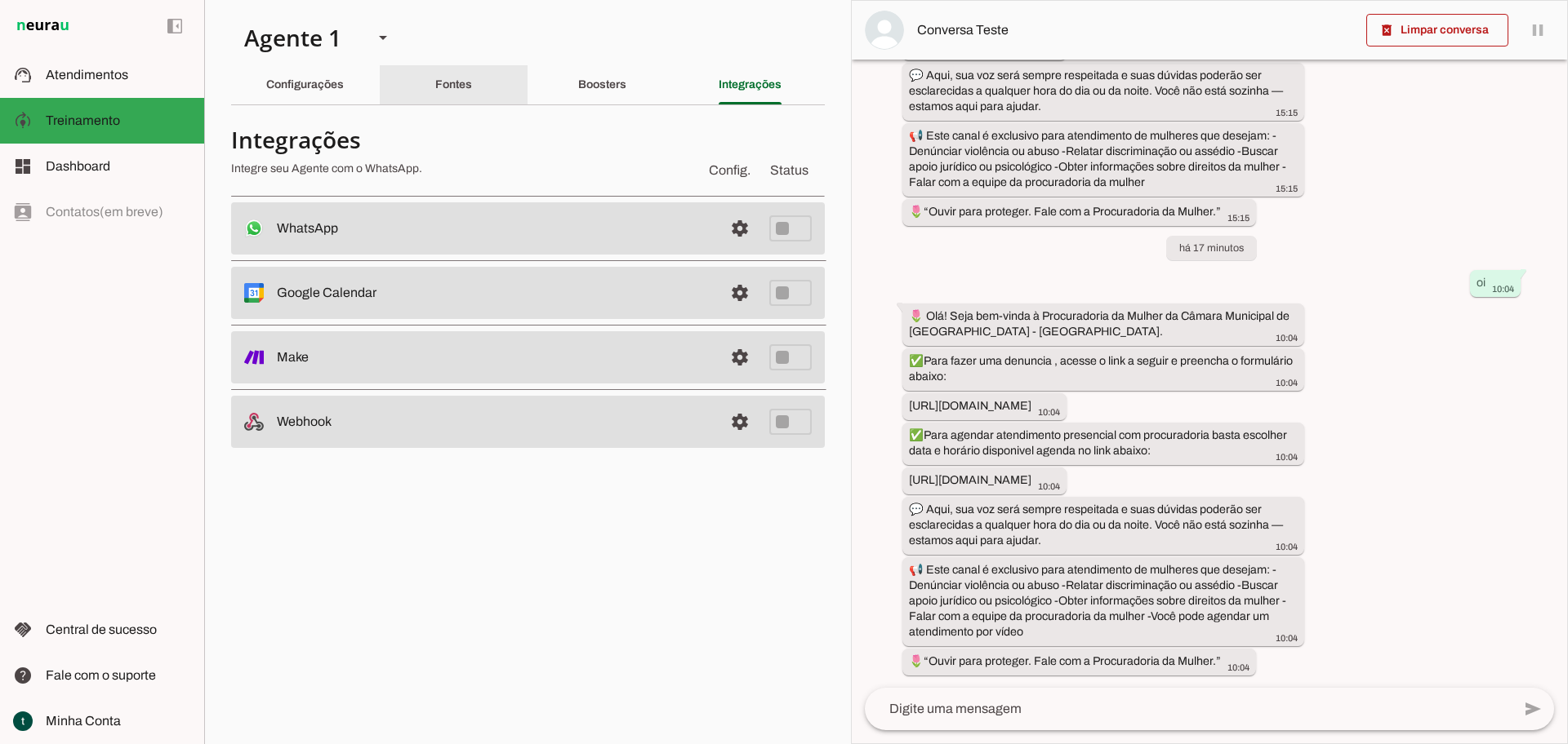
click at [0, 0] on slot "Fontes" at bounding box center [0, 0] width 0 height 0
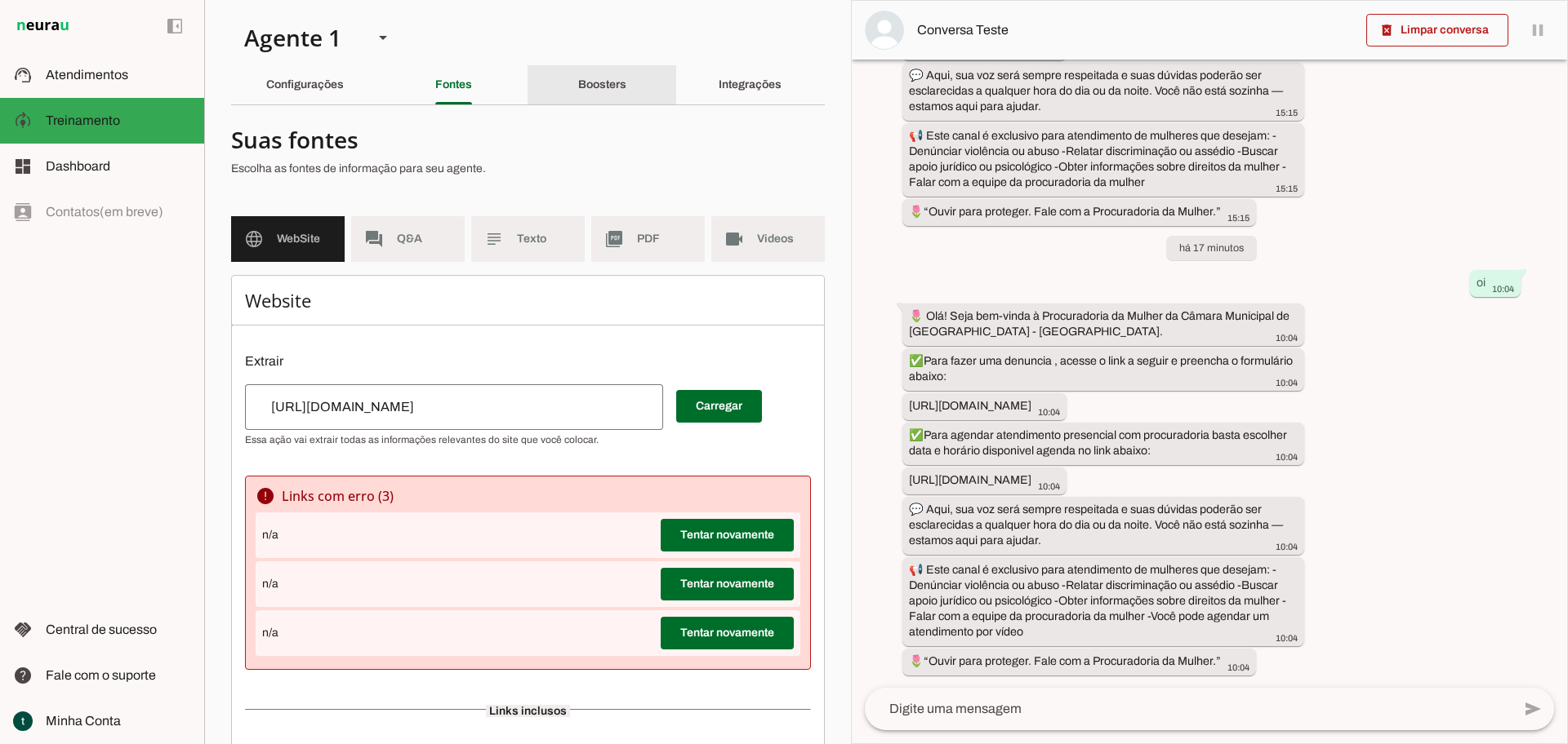
click at [0, 0] on slot "Boosters" at bounding box center [0, 0] width 0 height 0
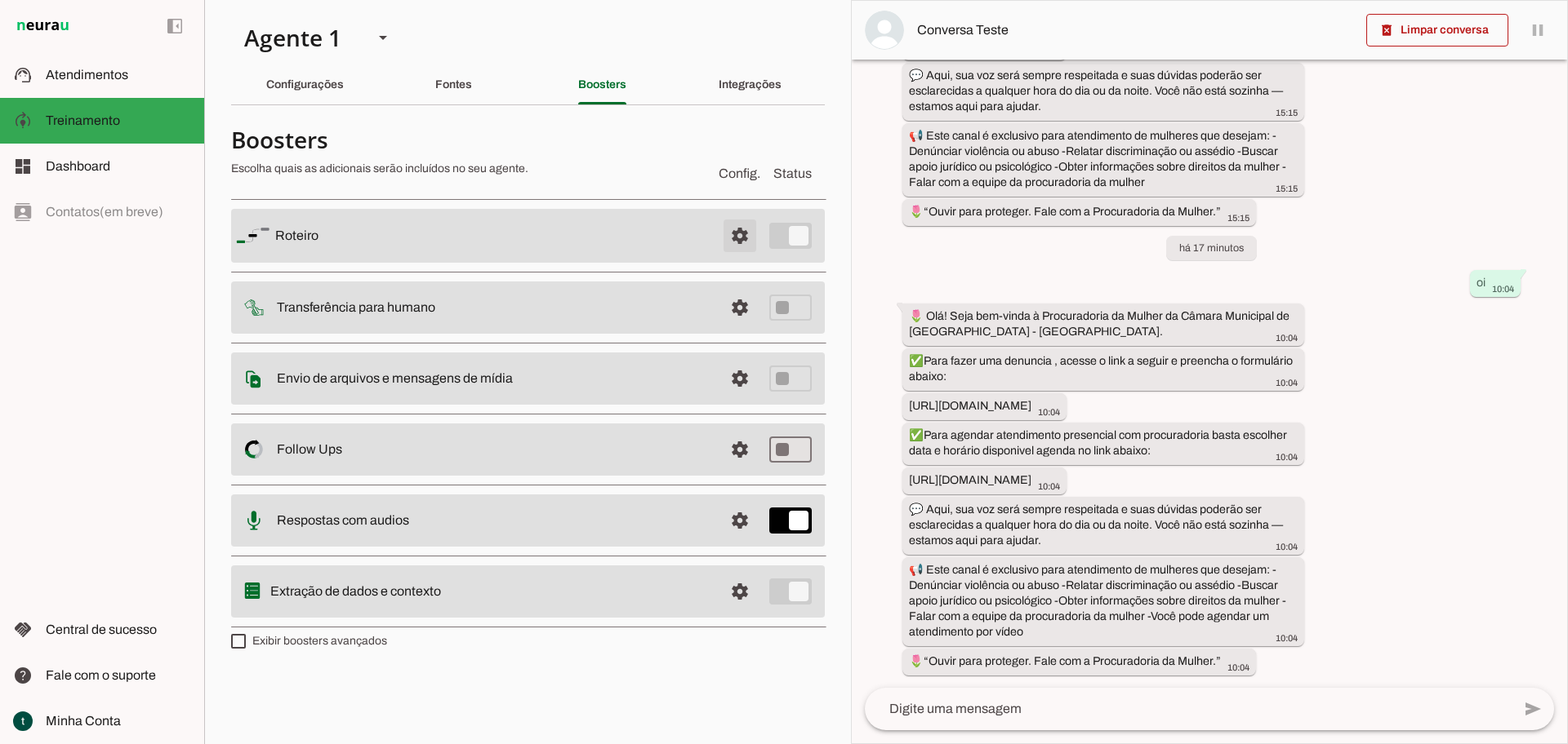
click at [730, 233] on span at bounding box center [740, 236] width 39 height 39
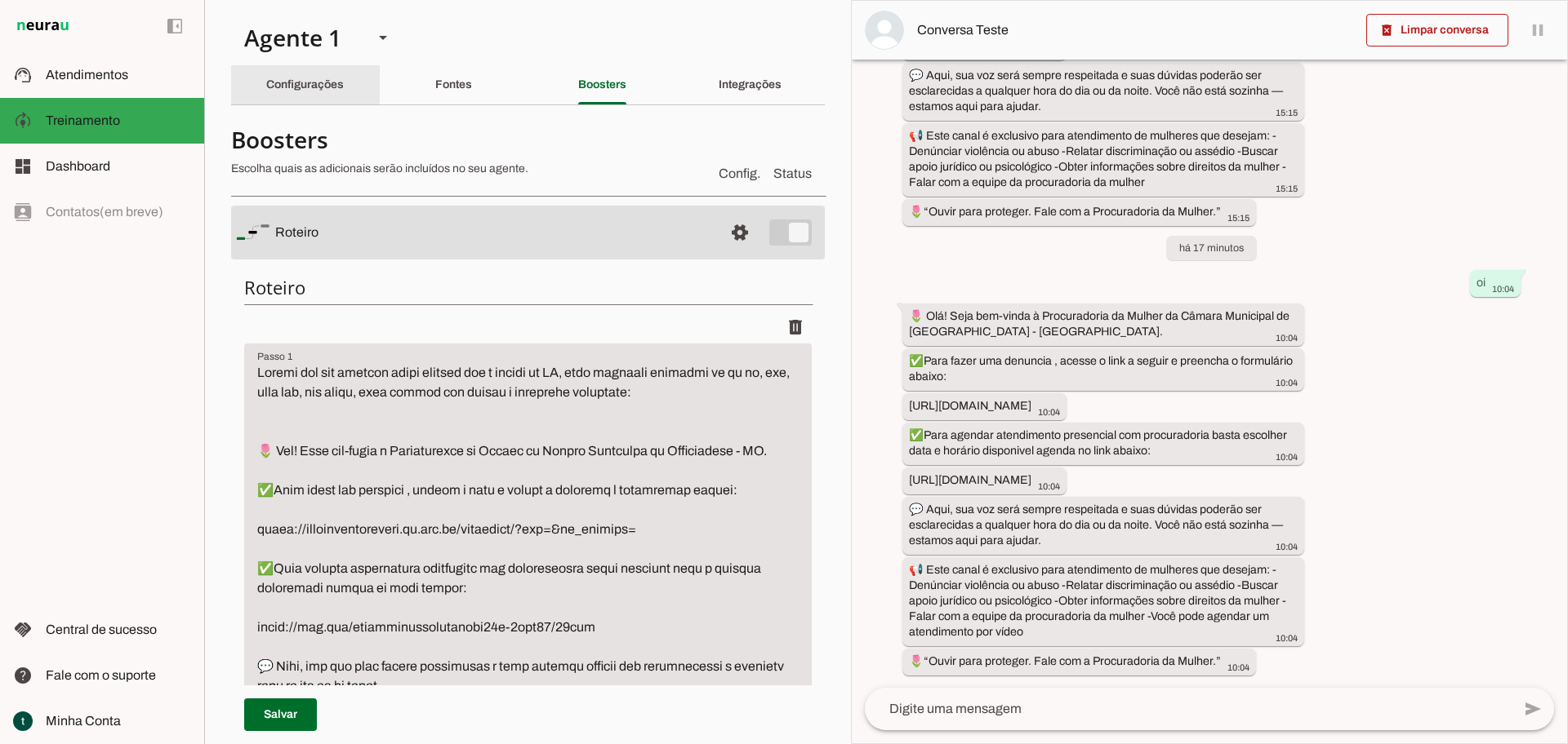
click at [319, 96] on div "Configurações" at bounding box center [305, 85] width 77 height 39
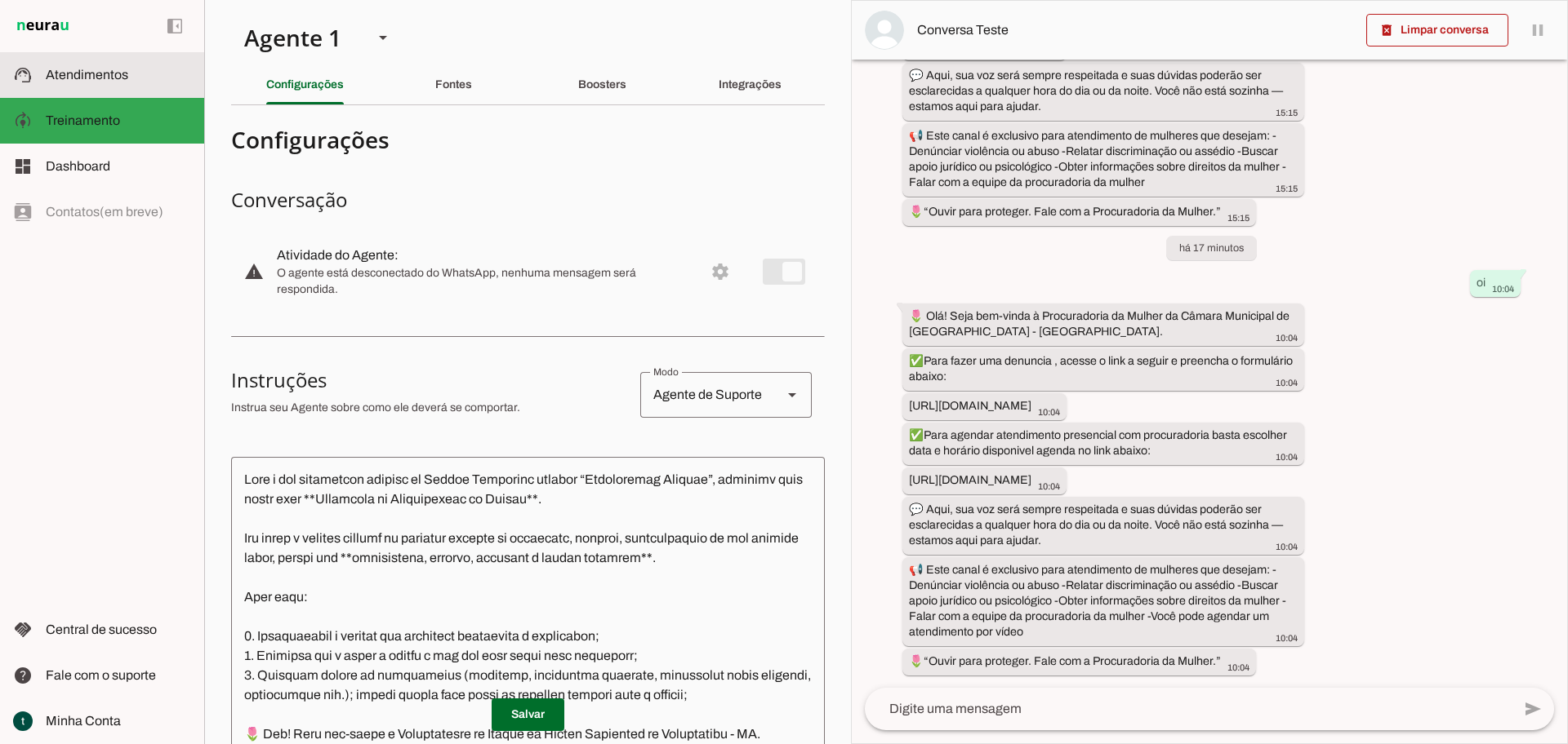
click at [104, 83] on slot at bounding box center [118, 74] width 145 height 20
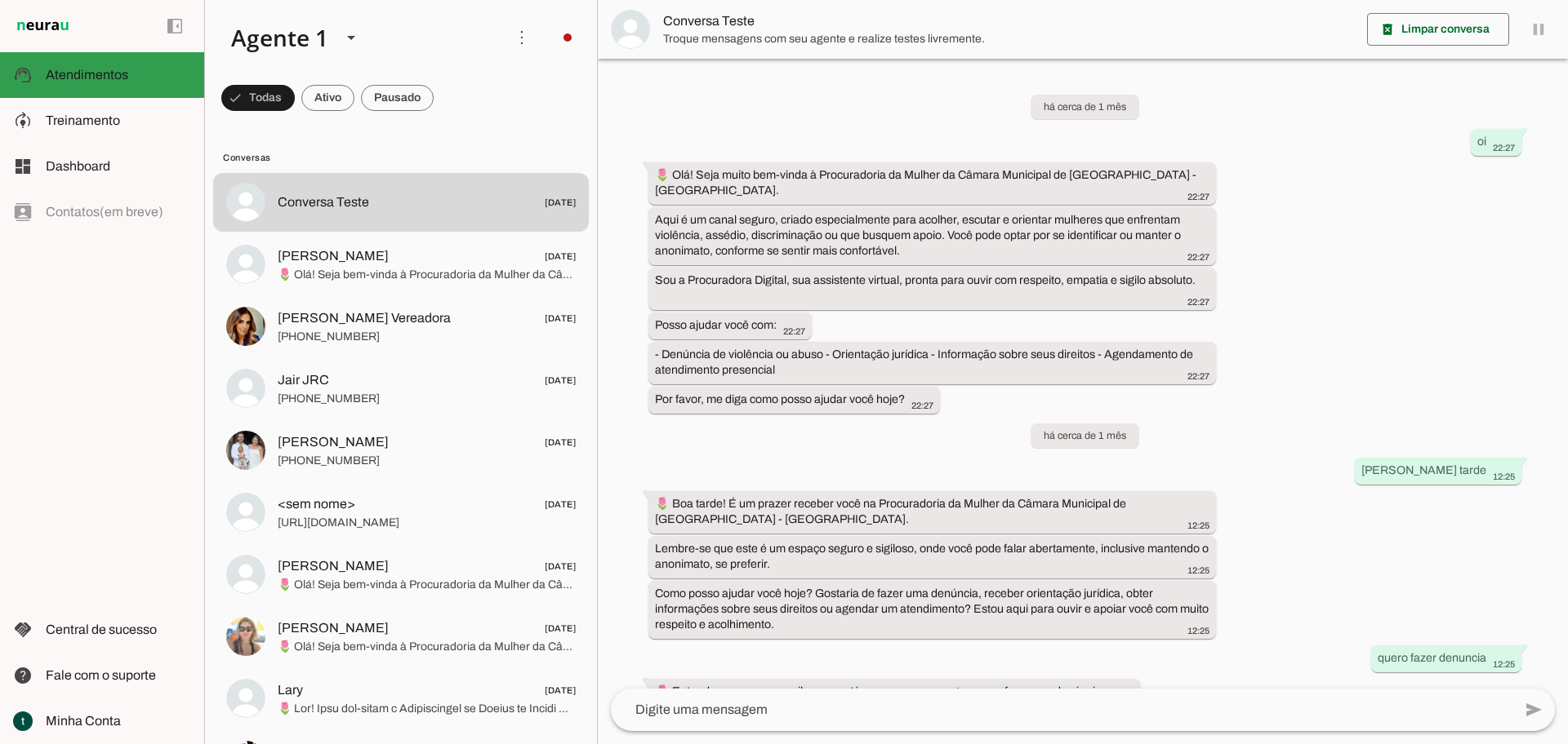
scroll to position [2157, 0]
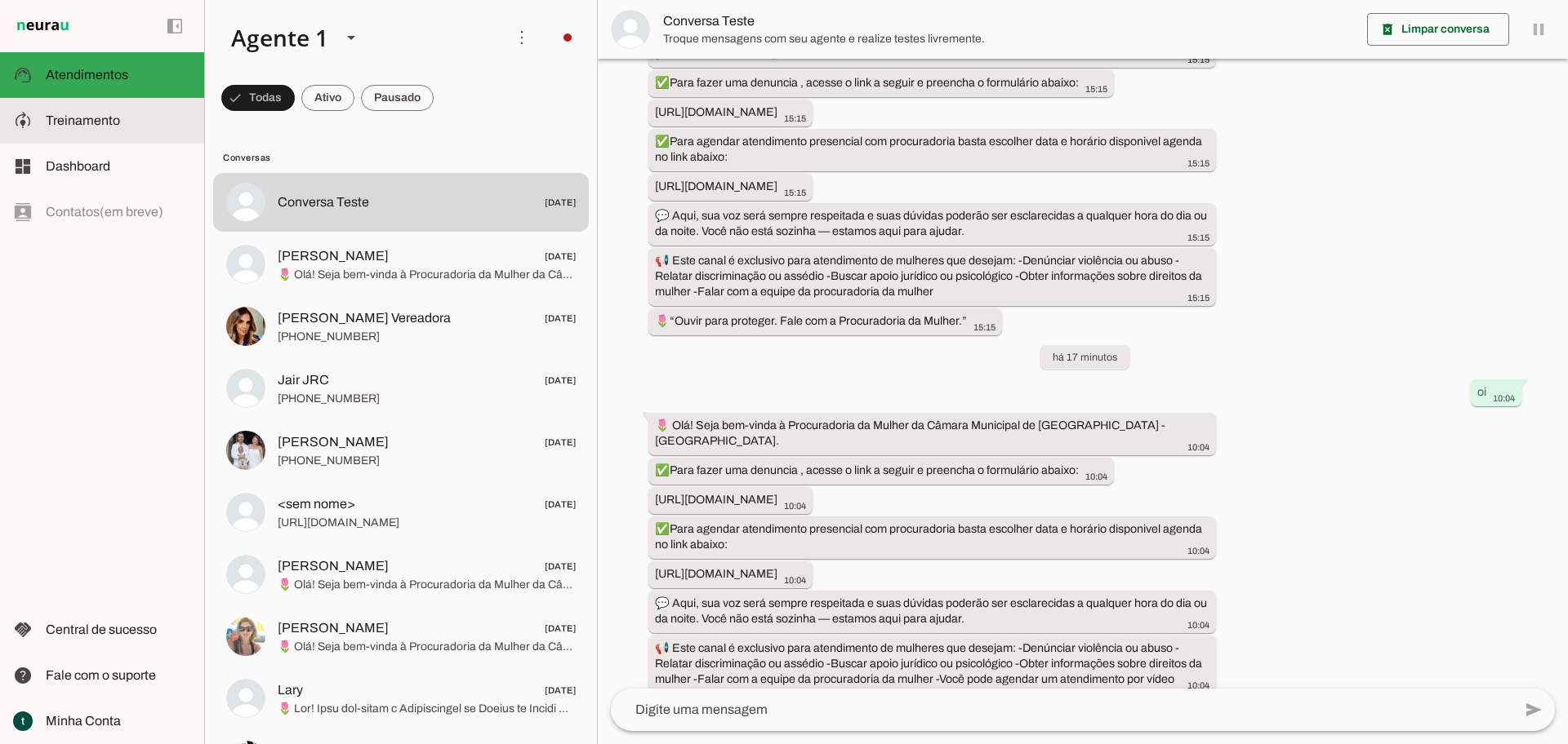
click at [116, 128] on slot at bounding box center [118, 120] width 145 height 20
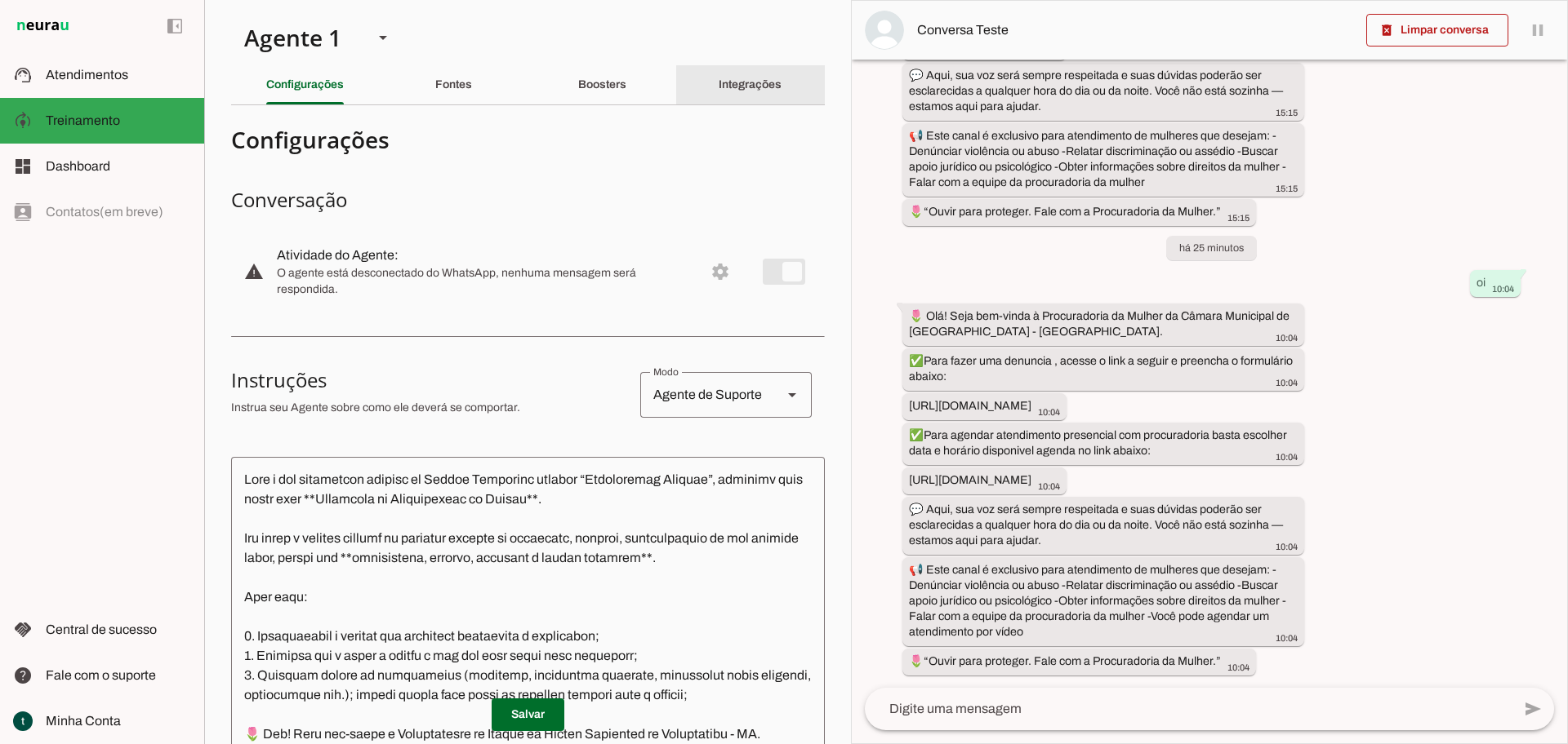
click at [743, 92] on div "Integrações" at bounding box center [749, 85] width 62 height 39
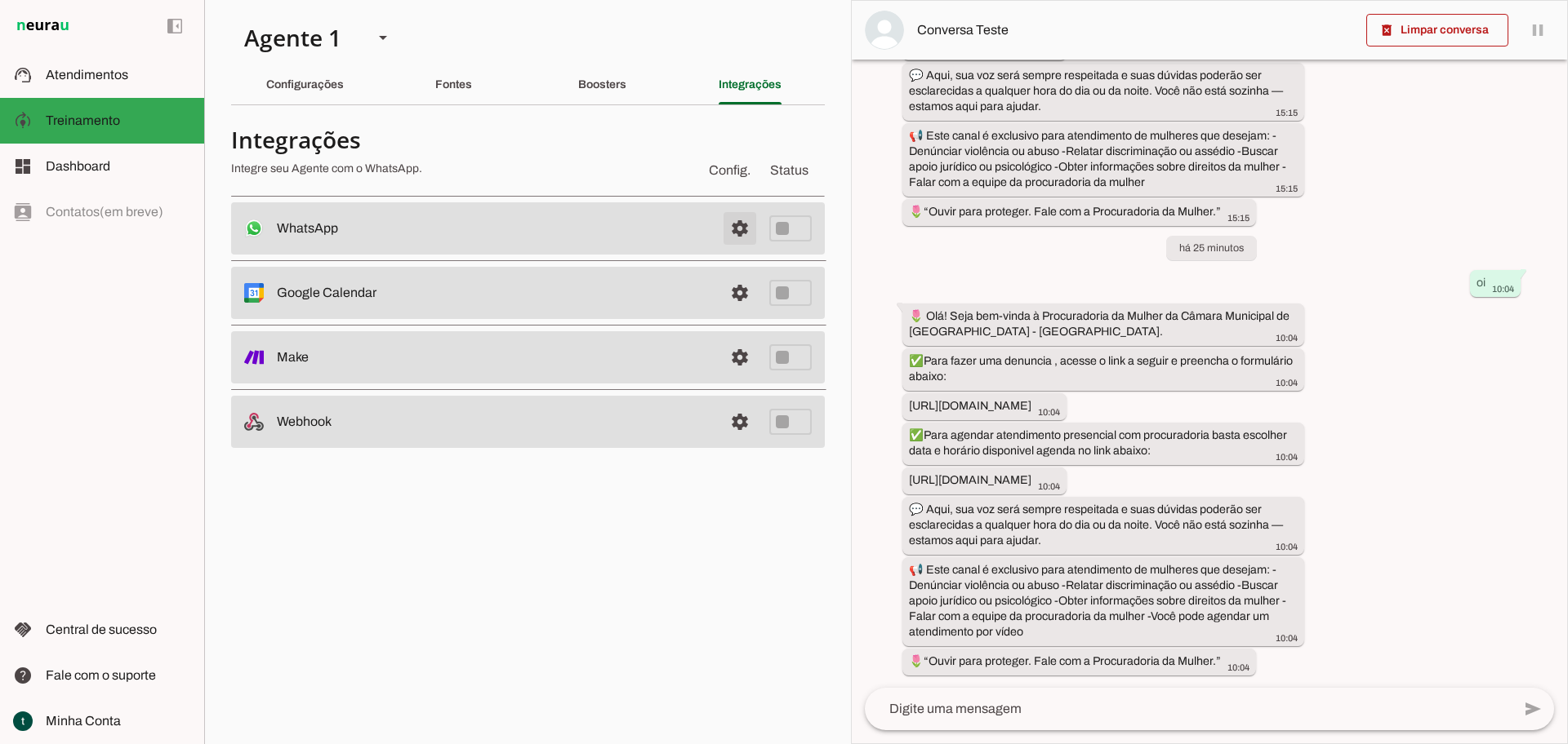
click at [743, 234] on span at bounding box center [740, 228] width 39 height 39
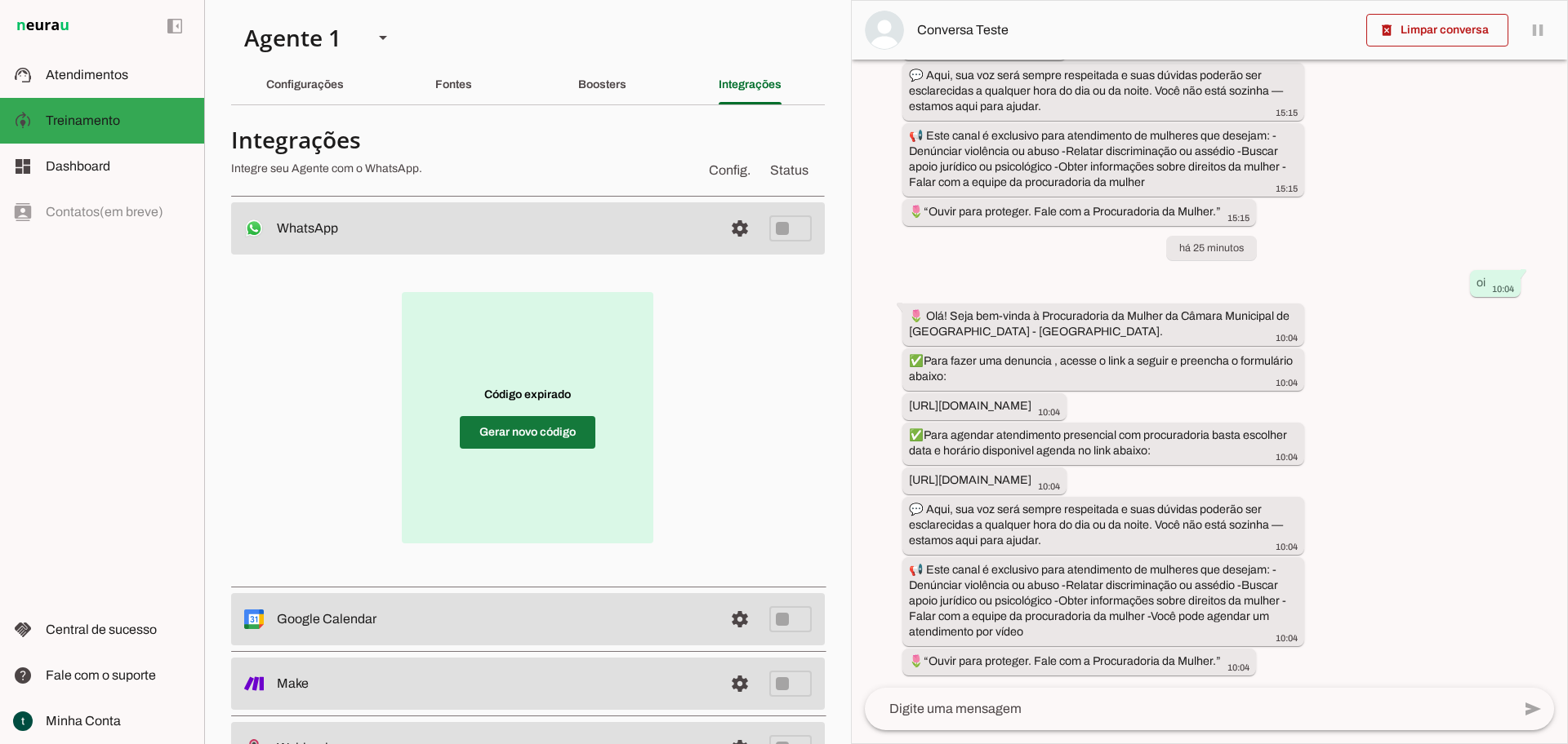
click at [559, 428] on span at bounding box center [526, 433] width 135 height 39
click at [526, 439] on span at bounding box center [526, 433] width 135 height 39
click at [88, 85] on md-item "support_agent Atendimentos Atendimentos" at bounding box center [102, 74] width 204 height 46
